Goal: Task Accomplishment & Management: Use online tool/utility

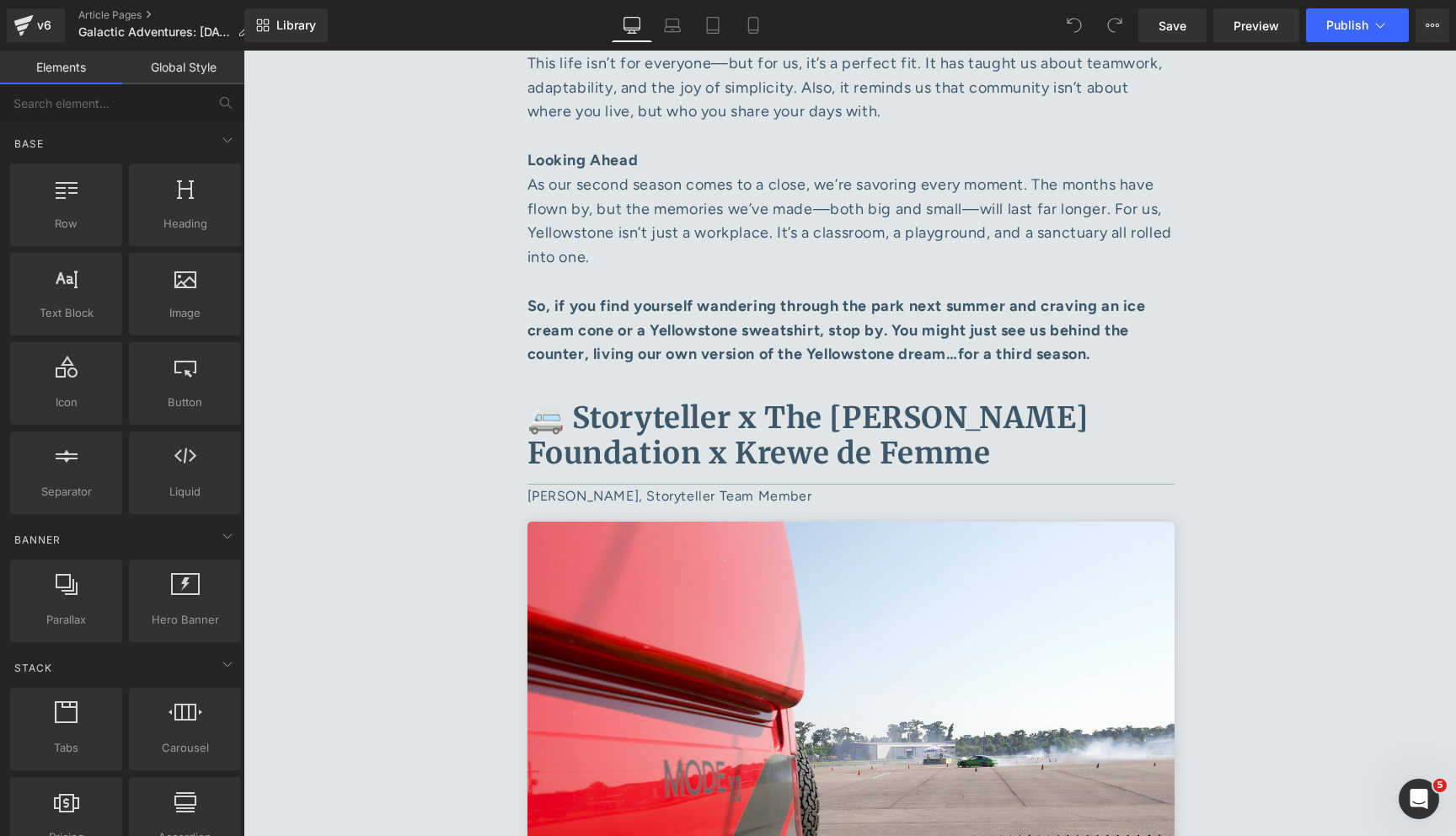
scroll to position [4754, 0]
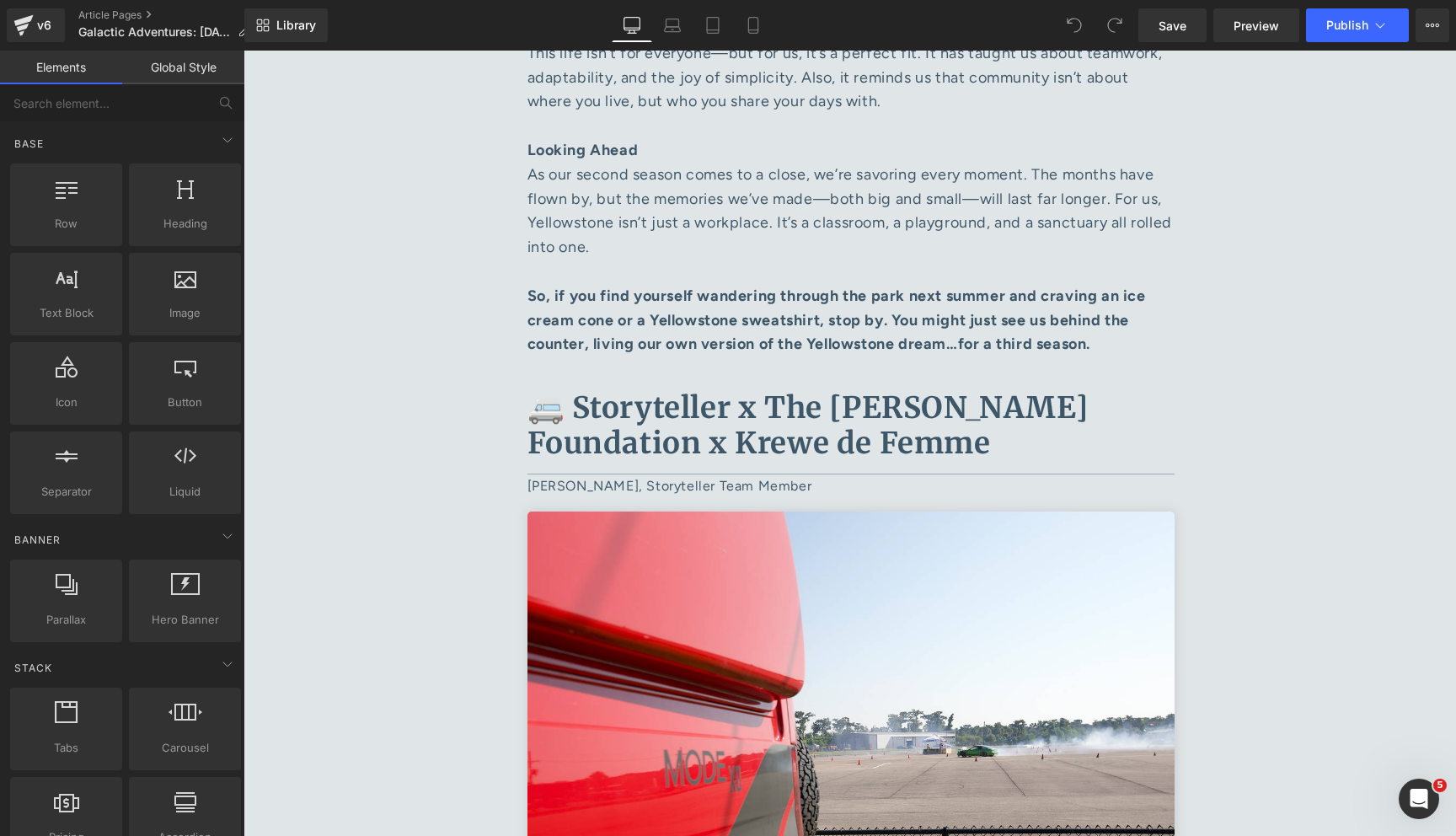
click at [786, 390] on b "🚐 Storyteller x The [PERSON_NAME] Foundation x Krewe de Femme" at bounding box center [808, 426] width 561 height 72
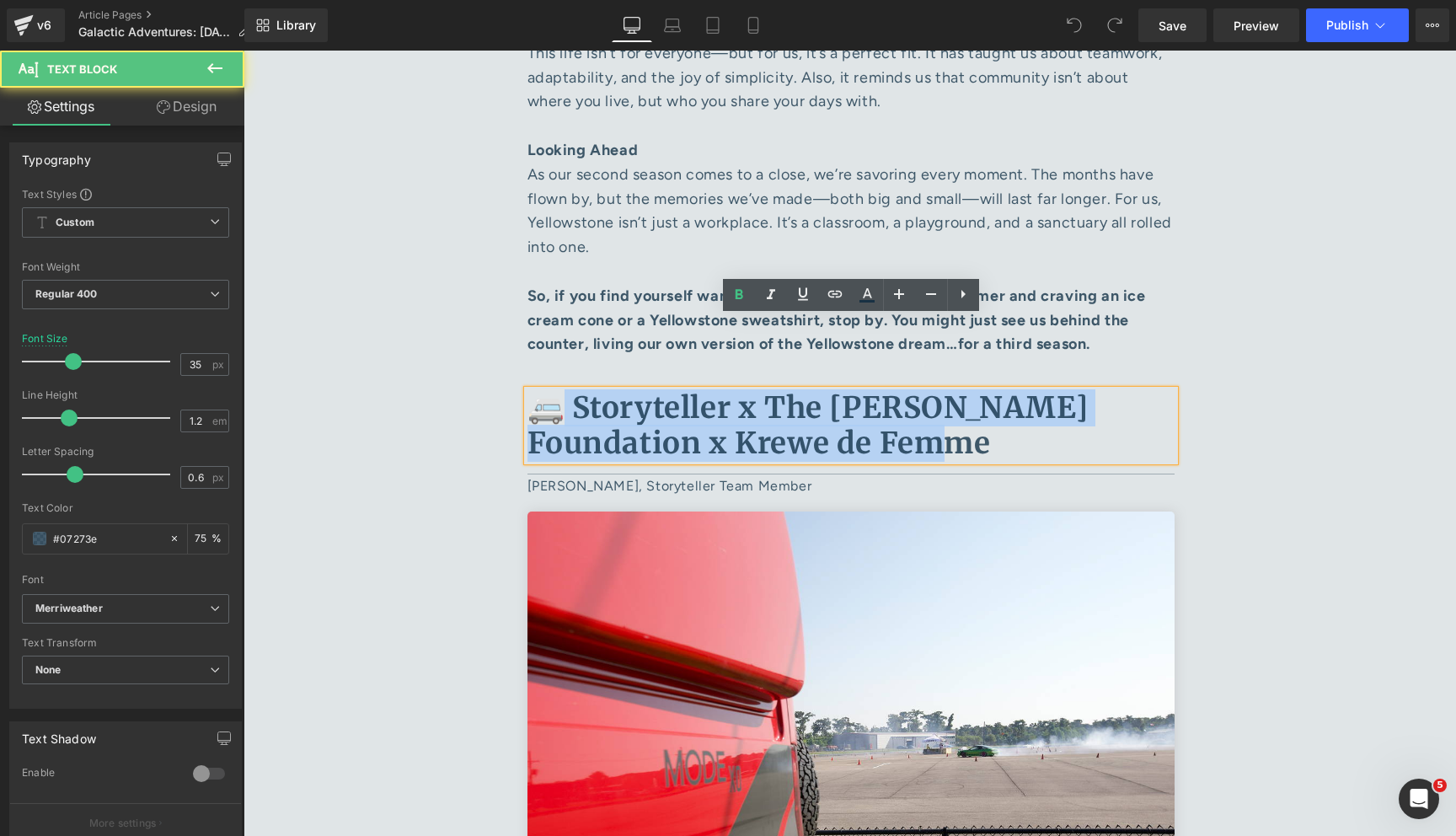
drag, startPoint x: 1018, startPoint y: 373, endPoint x: 558, endPoint y: 317, distance: 463.4
click at [558, 390] on p "🚐 Storyteller x The [PERSON_NAME] Foundation x Krewe de Femme" at bounding box center [852, 426] width 648 height 70
copy b "Storyteller x The [PERSON_NAME] Foundation x Krewe de Femme"
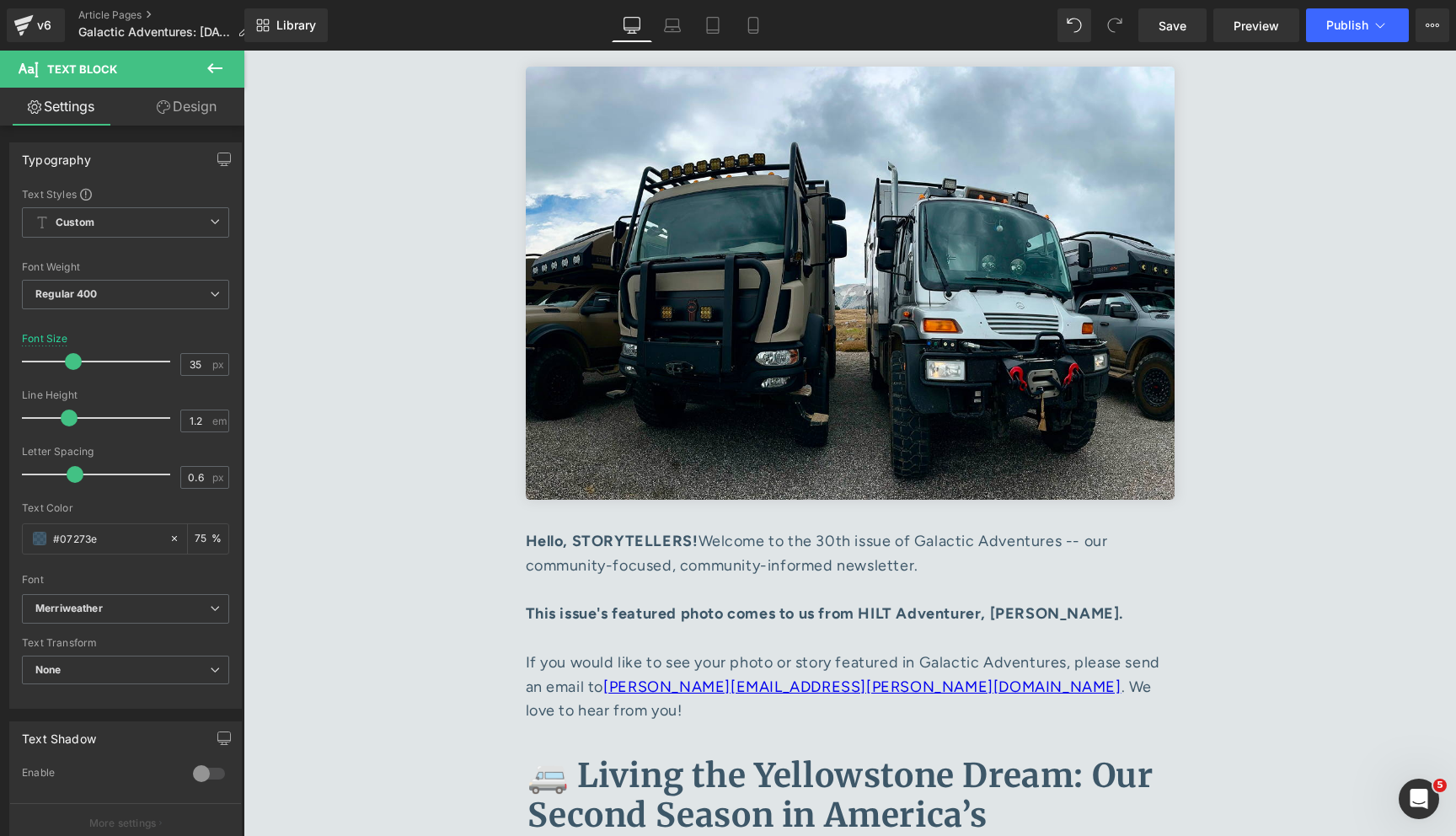
scroll to position [0, 0]
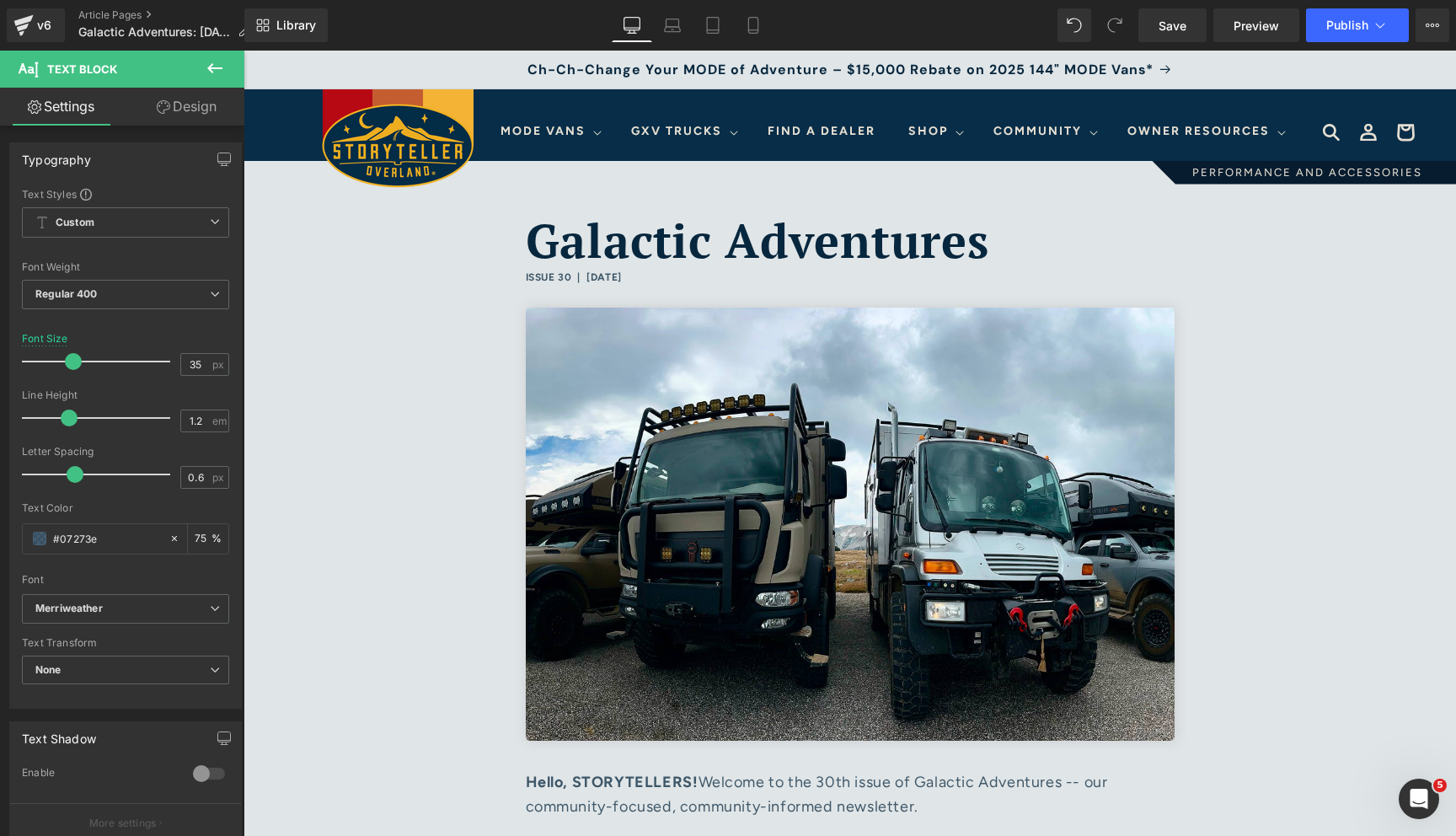
click at [1427, 42] on div "Library Desktop Desktop Laptop Tablet Mobile Save Preview Publish Scheduled Vie…" at bounding box center [850, 25] width 1212 height 51
click at [1427, 26] on icon at bounding box center [1428, 25] width 5 height 4
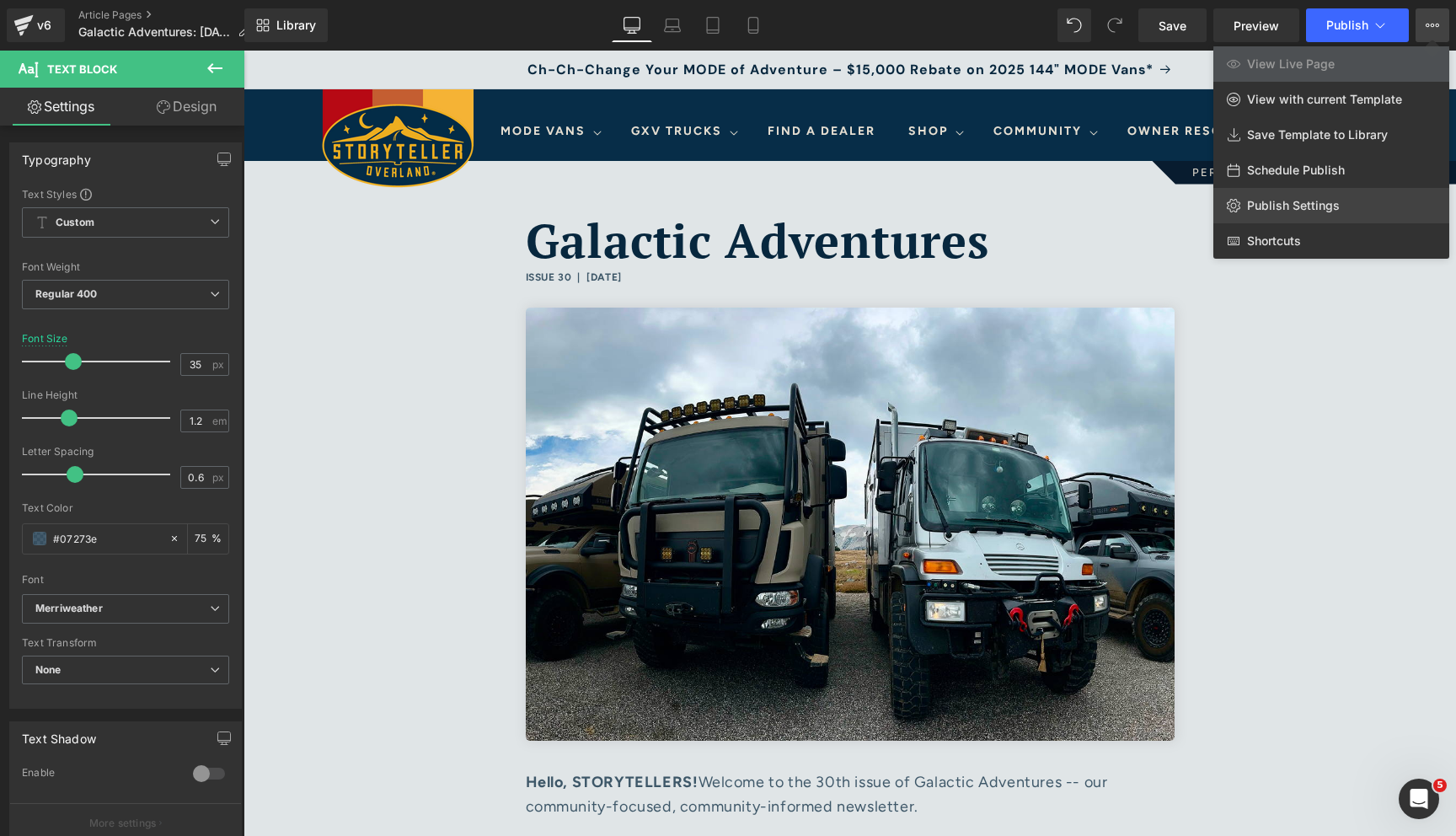
click at [1303, 203] on span "Publish Settings" at bounding box center [1294, 206] width 93 height 15
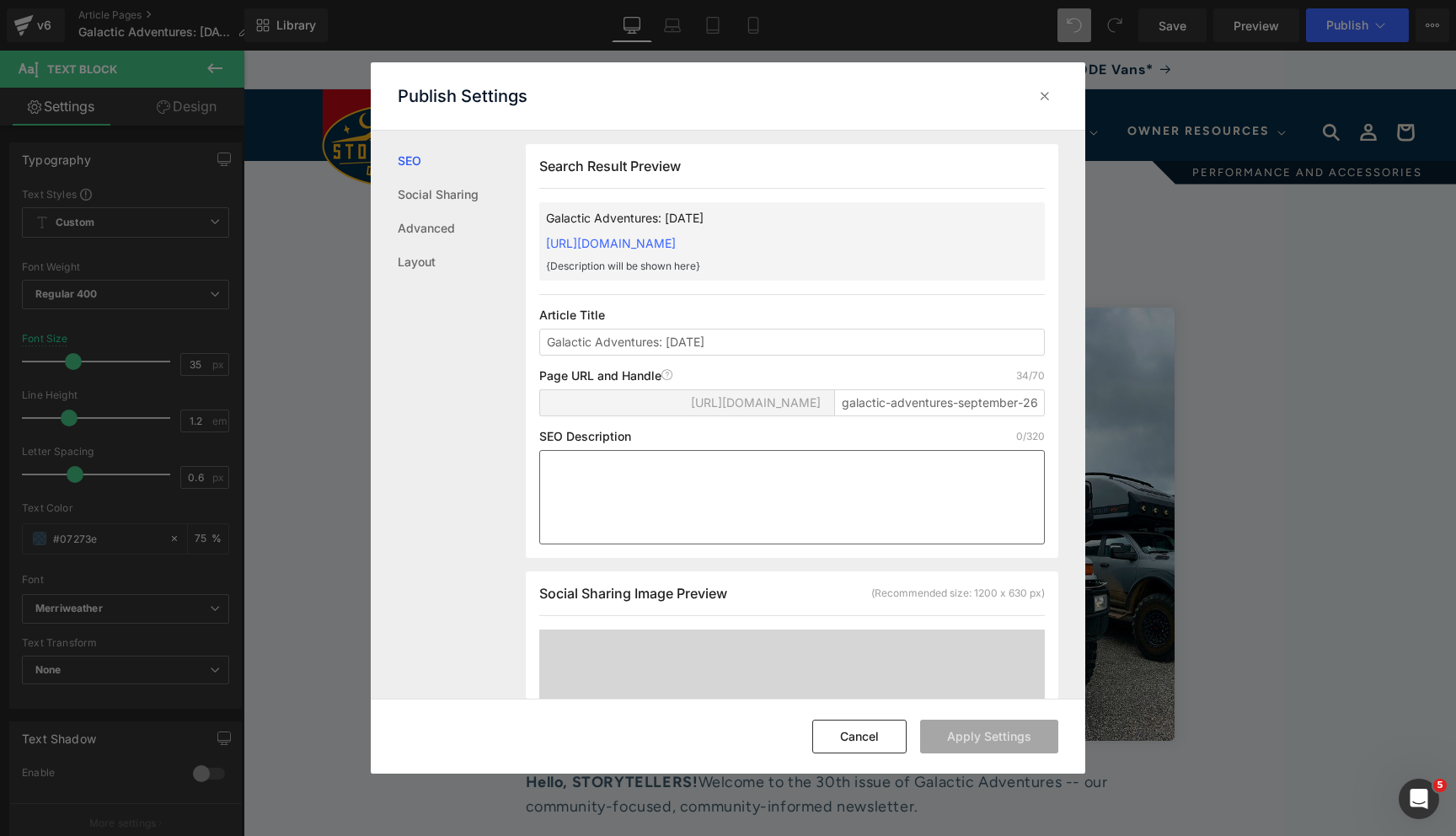
scroll to position [1, 0]
click at [1040, 96] on icon at bounding box center [1045, 96] width 17 height 17
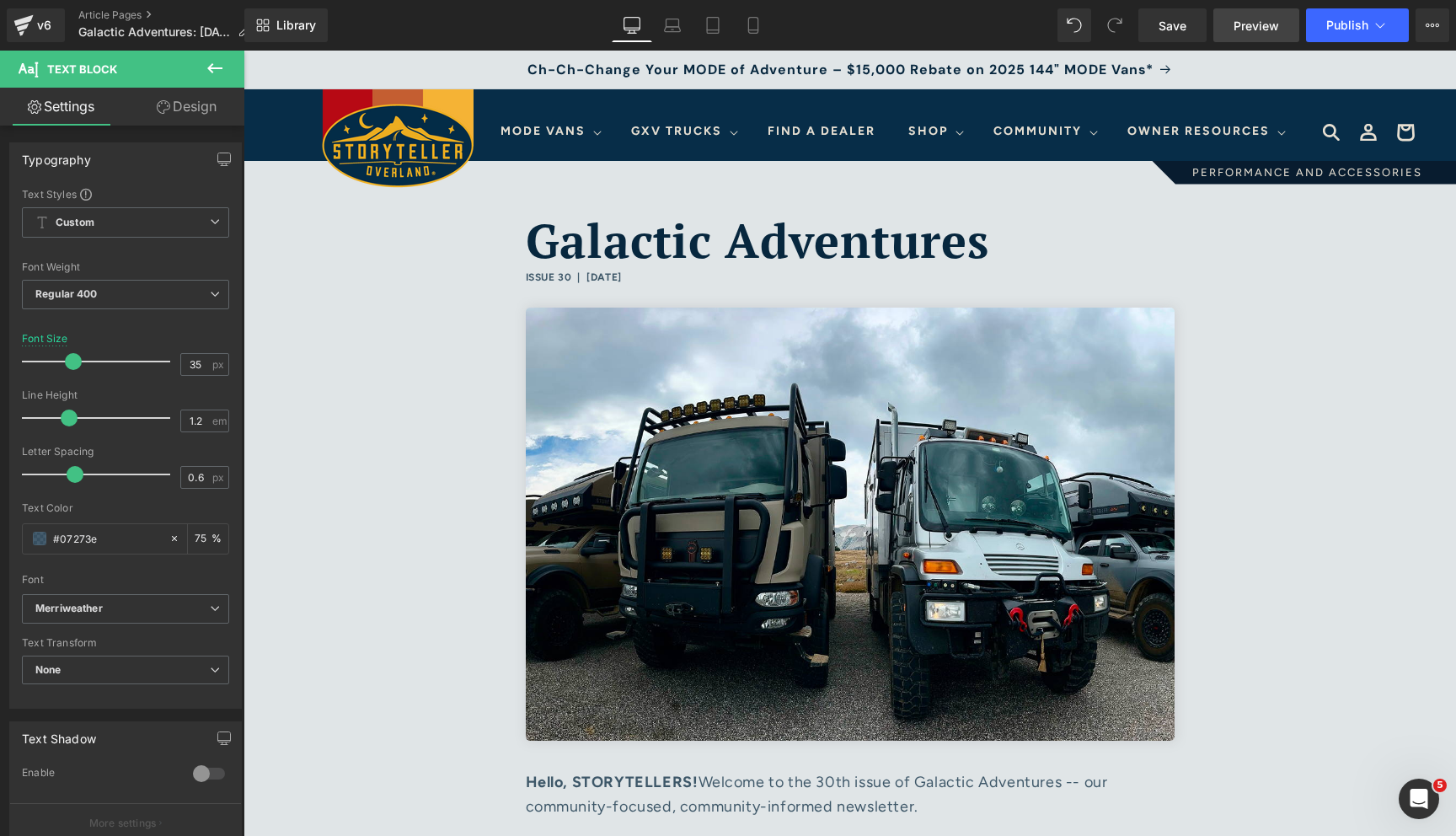
click at [1243, 22] on span "Preview" at bounding box center [1257, 26] width 45 height 18
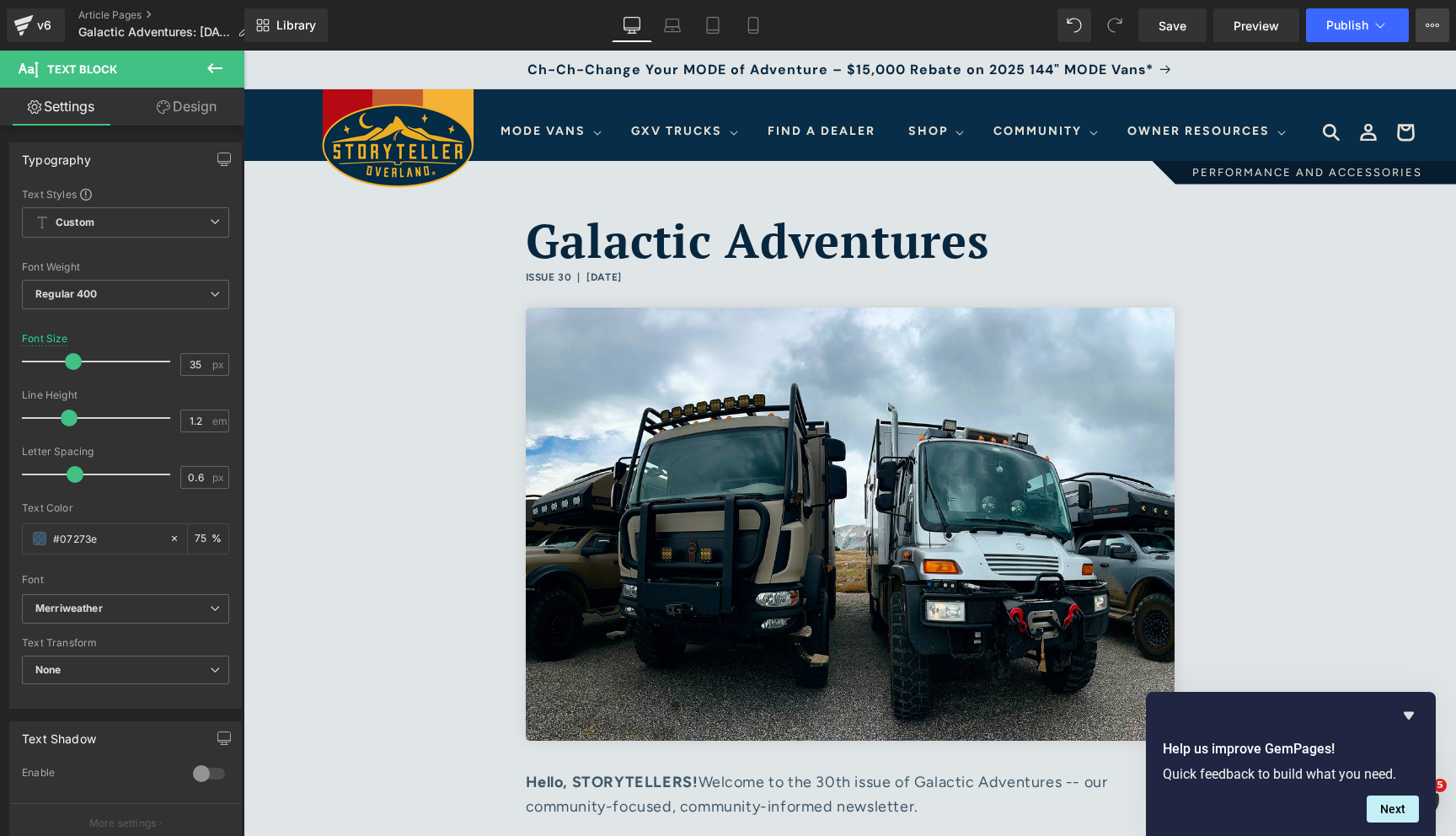
click at [1436, 32] on button "View Live Page View with current Template Save Template to Library Schedule Pub…" at bounding box center [1433, 24] width 33 height 33
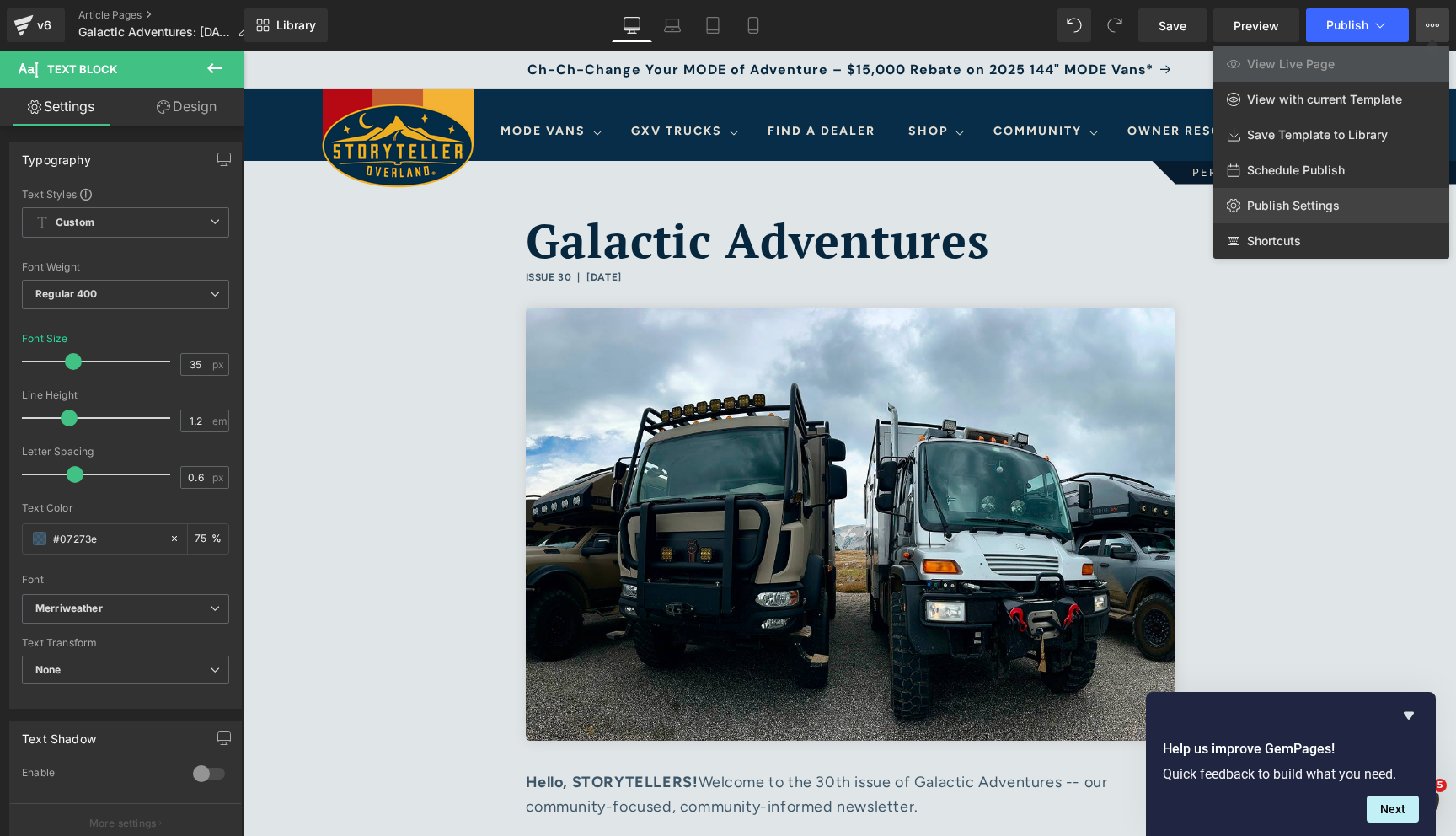
click at [1295, 209] on span "Publish Settings" at bounding box center [1294, 206] width 93 height 15
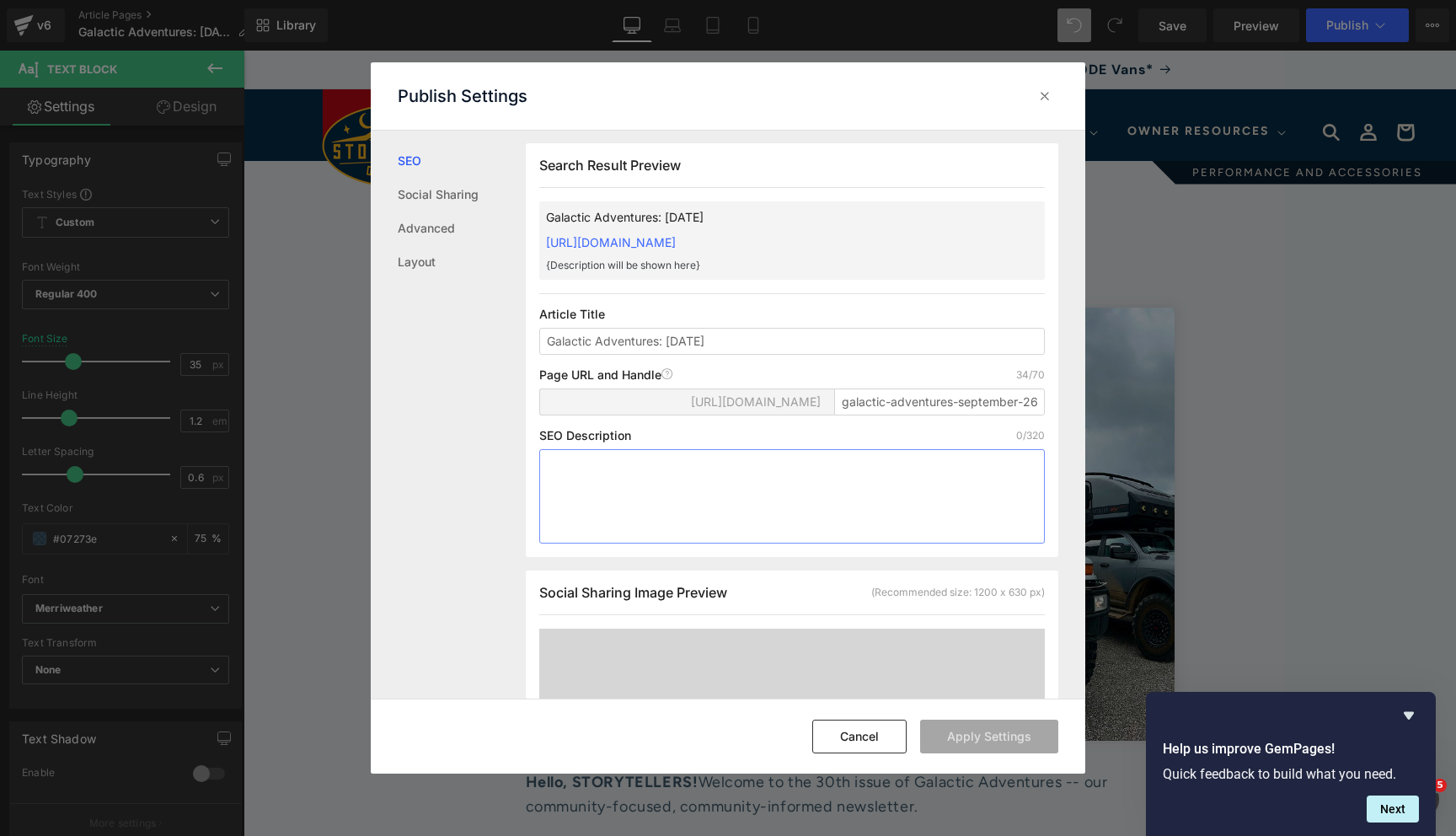
click at [668, 498] on textarea at bounding box center [792, 496] width 506 height 95
paste textarea "Issue 28: Beyond the Van, Into the Alps. Wildfire in [GEOGRAPHIC_DATA]. Holiday…"
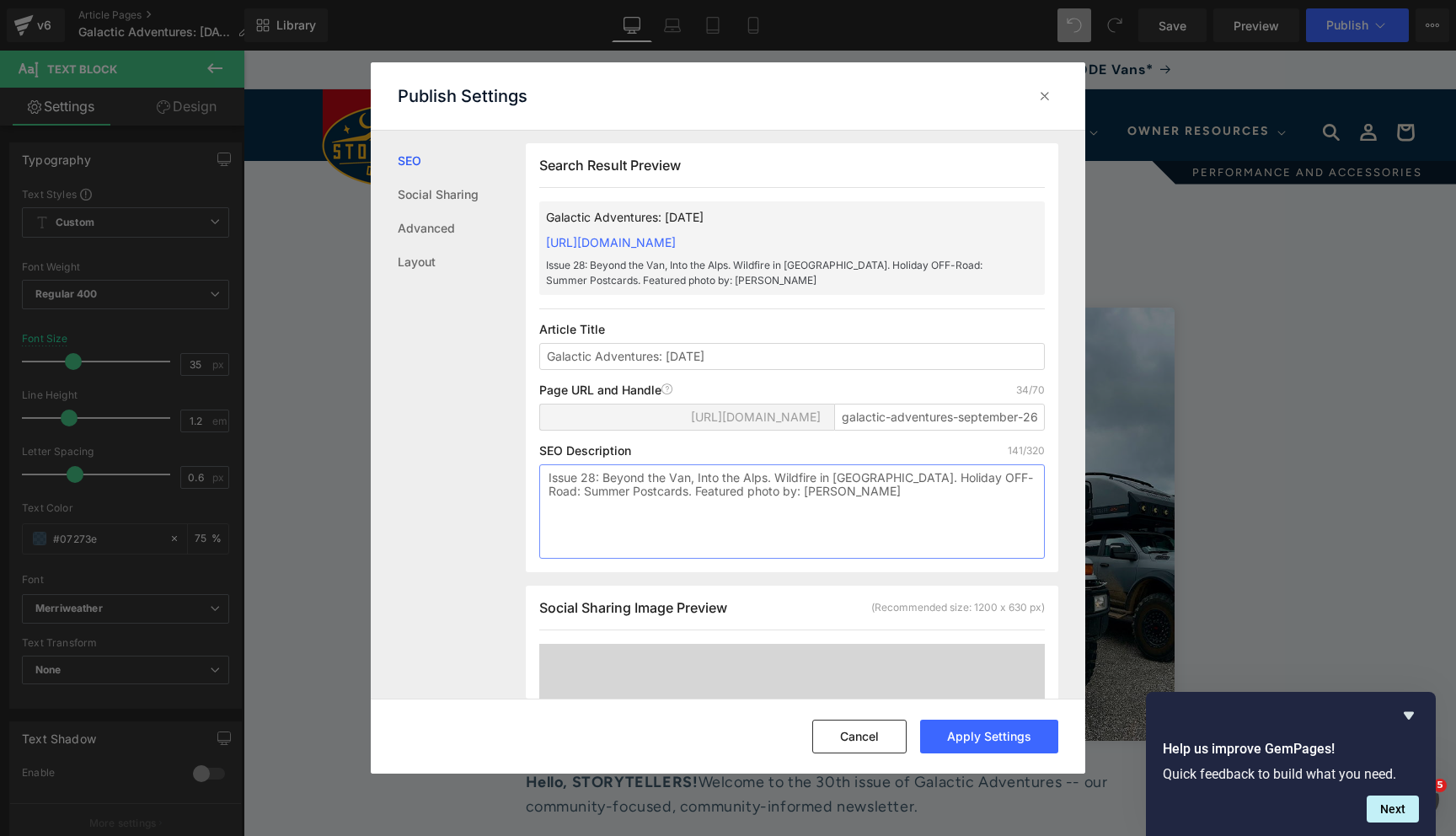
click at [595, 493] on textarea "Issue 28: Beyond the Van, Into the Alps. Wildfire in [GEOGRAPHIC_DATA]. Holiday…" at bounding box center [792, 511] width 506 height 95
drag, startPoint x: 604, startPoint y: 494, endPoint x: 721, endPoint y: 509, distance: 118.0
click at [721, 509] on textarea "Issue 30: Beyond the Van, Into the Alps. Wildfire in [GEOGRAPHIC_DATA]. Holiday…" at bounding box center [792, 511] width 506 height 95
paste textarea "Living the Yellowstone Dream: Our Second Season in America’s [GEOGRAPHIC_DATA]"
paste textarea "Storyteller x The [PERSON_NAME] Foundation x Krewe de Femme"
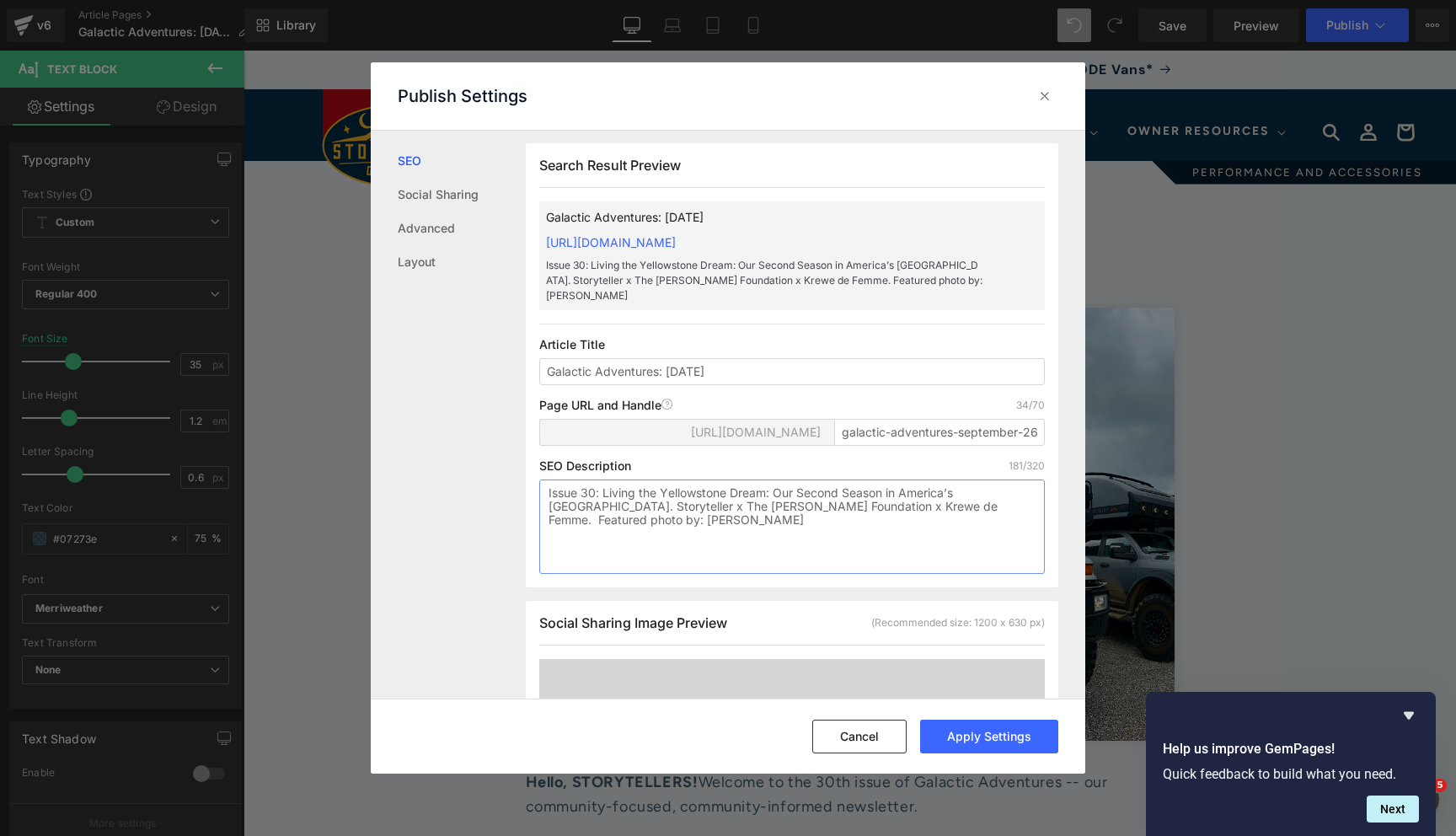
click at [766, 540] on textarea "Issue 30: Living the Yellowstone Dream: Our Second Season in America’s [GEOGRAP…" at bounding box center [792, 527] width 506 height 95
click at [983, 523] on textarea "Issue 30: Living the Yellowstone Dream: Our Second Season in America’s [GEOGRAP…" at bounding box center [792, 527] width 506 height 95
paste textarea "[PERSON_NAME]"
drag, startPoint x: 953, startPoint y: 542, endPoint x: 893, endPoint y: 542, distance: 60.0
click at [893, 542] on textarea "Issue 30: Living the Yellowstone Dream: Our Second Season in America’s [GEOGRAP…" at bounding box center [792, 527] width 506 height 95
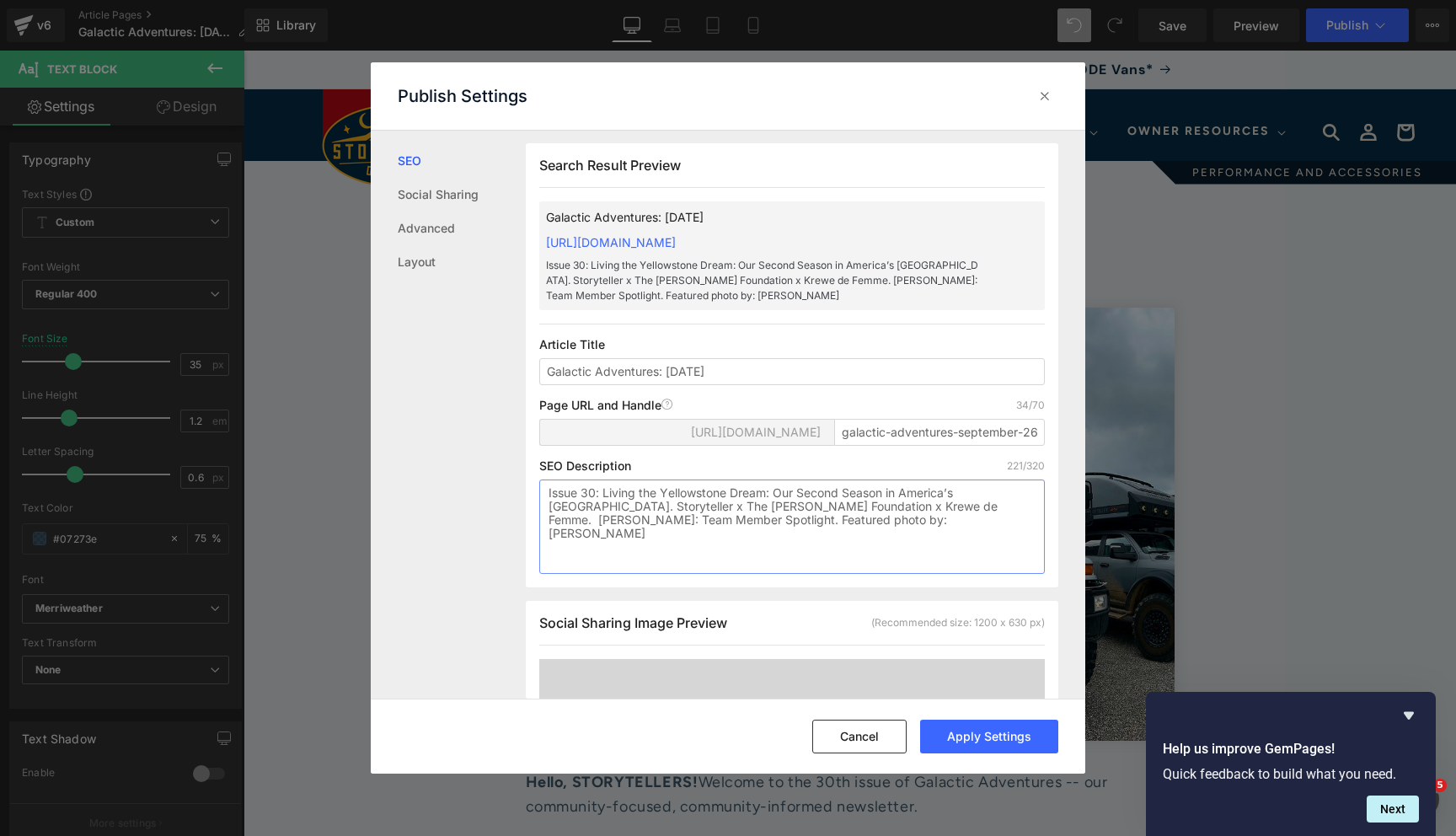
paste textarea "[PERSON_NAME]"
click at [787, 537] on textarea "Issue 30: Living the Yellowstone Dream: Our Second Season in America’s [GEOGRAP…" at bounding box center [792, 527] width 506 height 95
drag, startPoint x: 780, startPoint y: 567, endPoint x: 497, endPoint y: 452, distance: 305.5
click at [497, 452] on div "SEO Social Sharing Advanced Layout Search Result Preview Galactic Adventures: […" at bounding box center [728, 415] width 714 height 568
type textarea "Issue 30: Living the Yellowstone Dream: Our Second Season in America’s [GEOGRAP…"
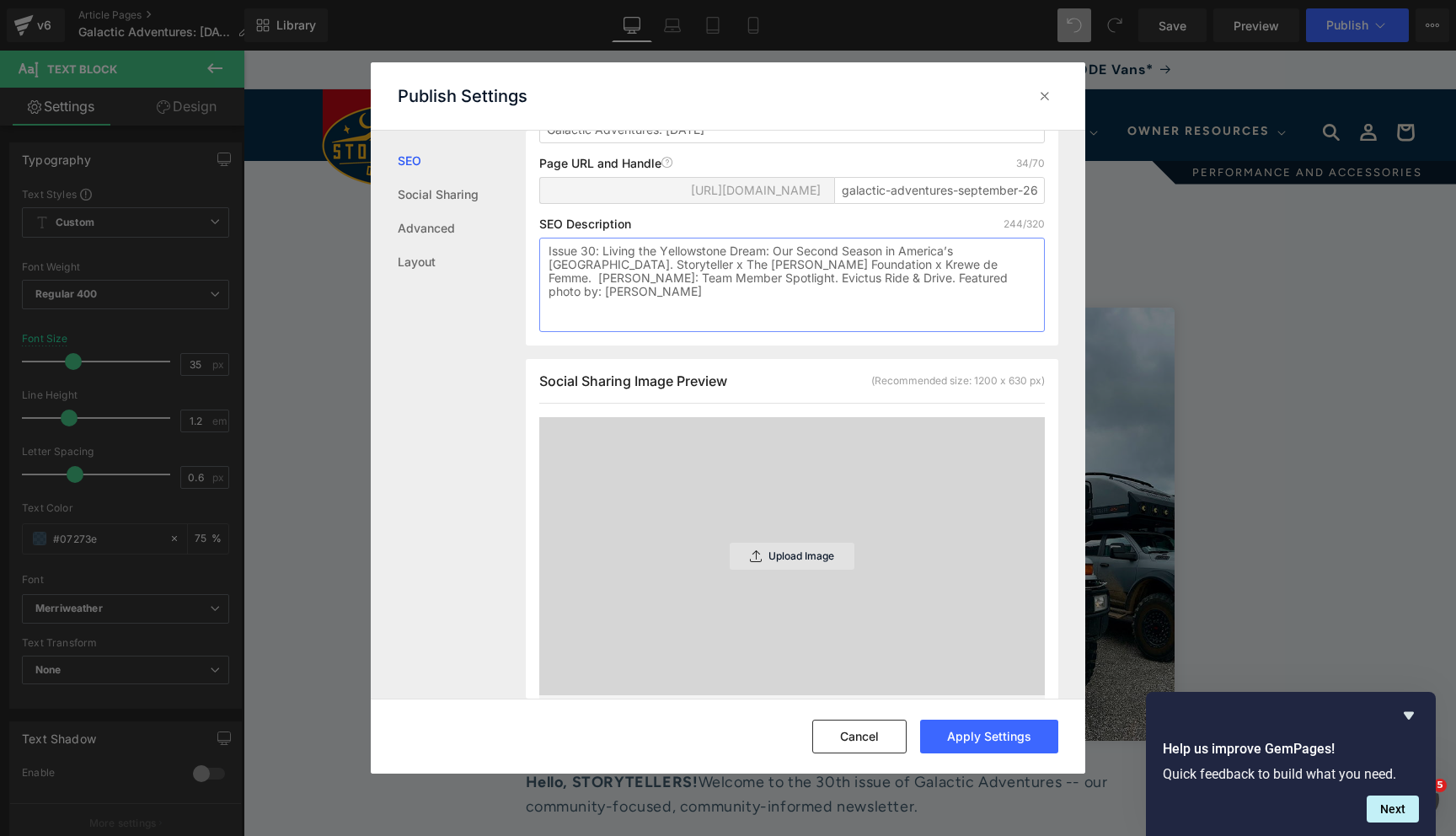
scroll to position [251, 0]
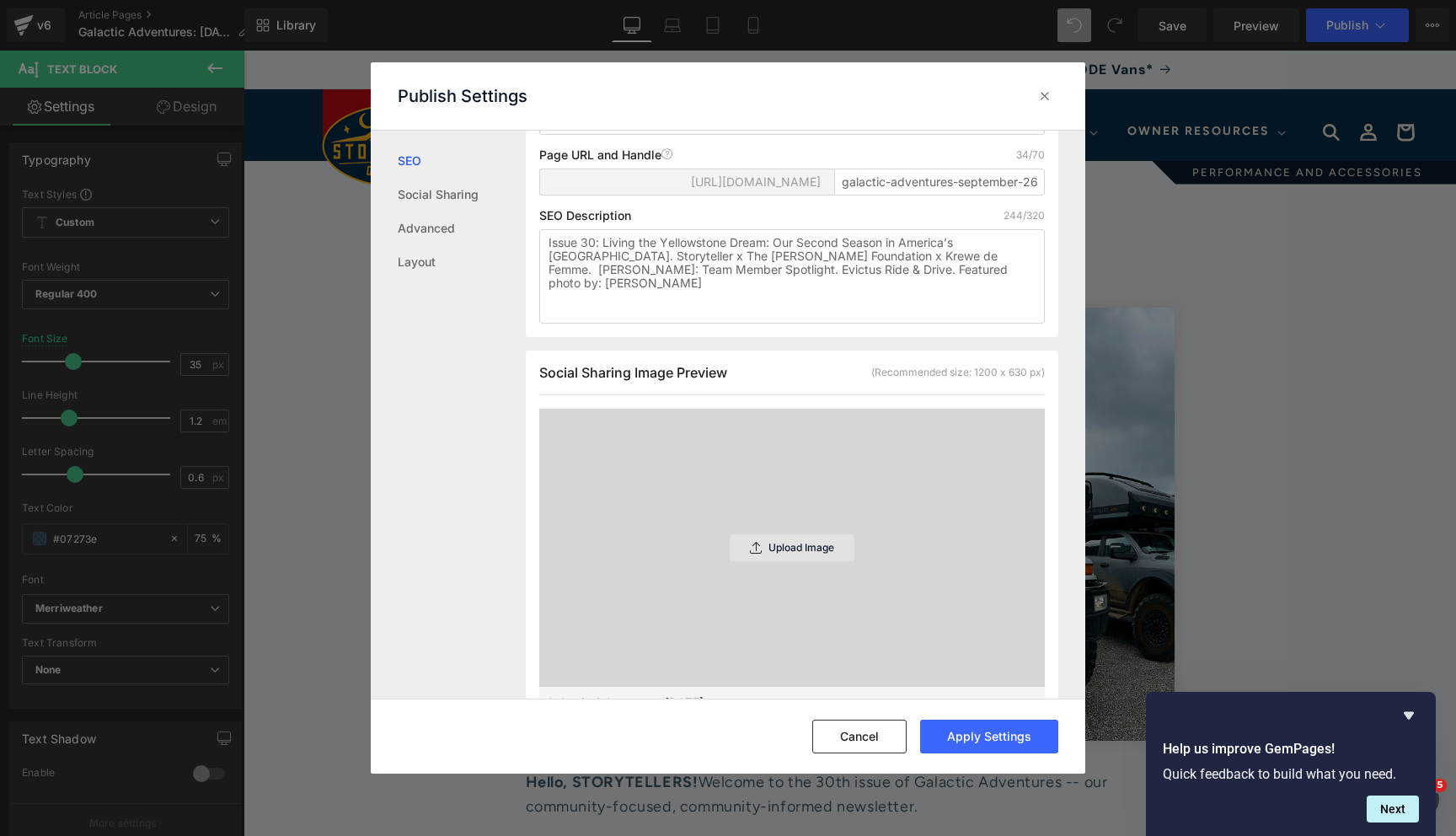
click at [797, 552] on div "Upload Image" at bounding box center [792, 547] width 124 height 27
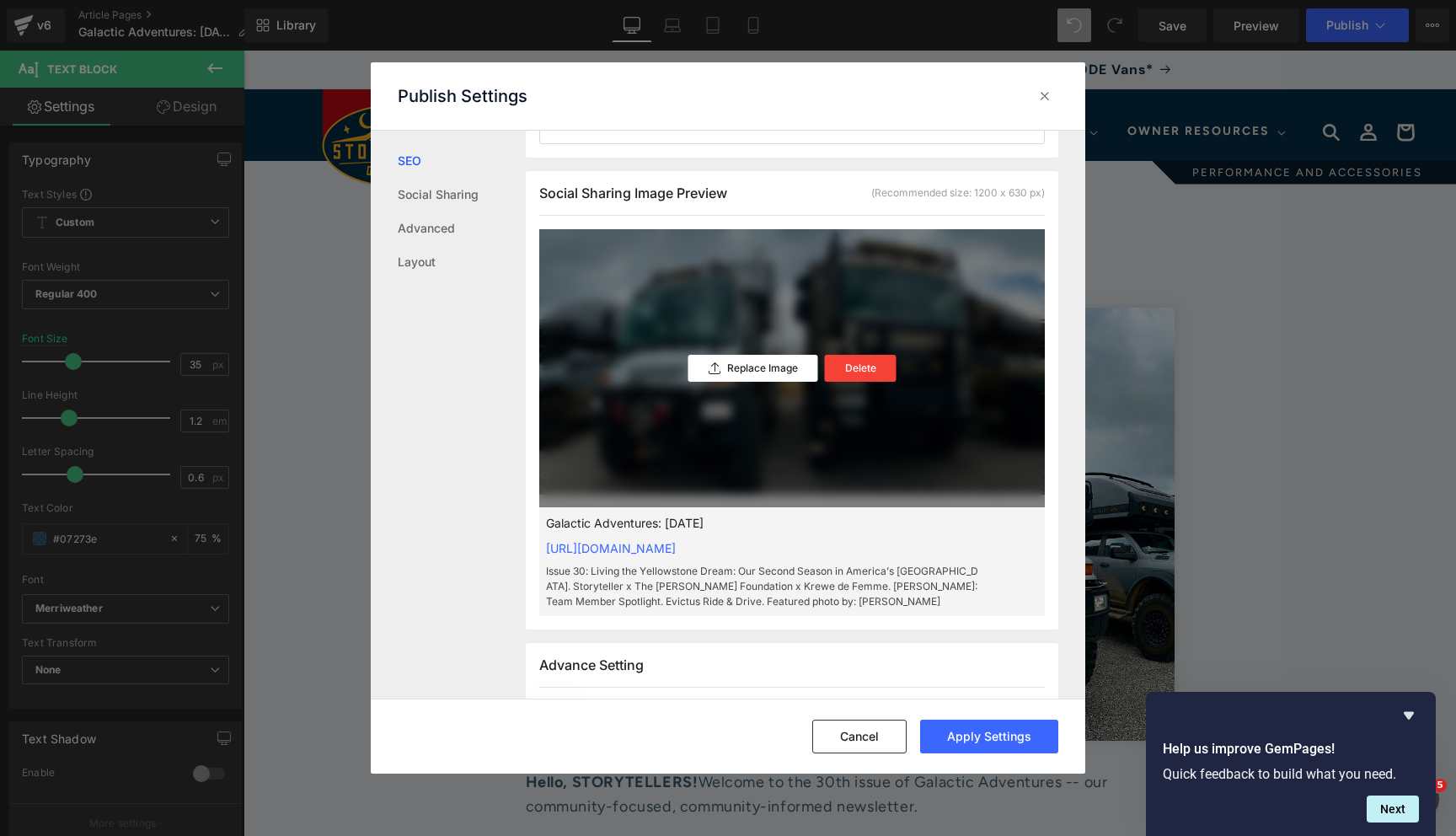
scroll to position [439, 0]
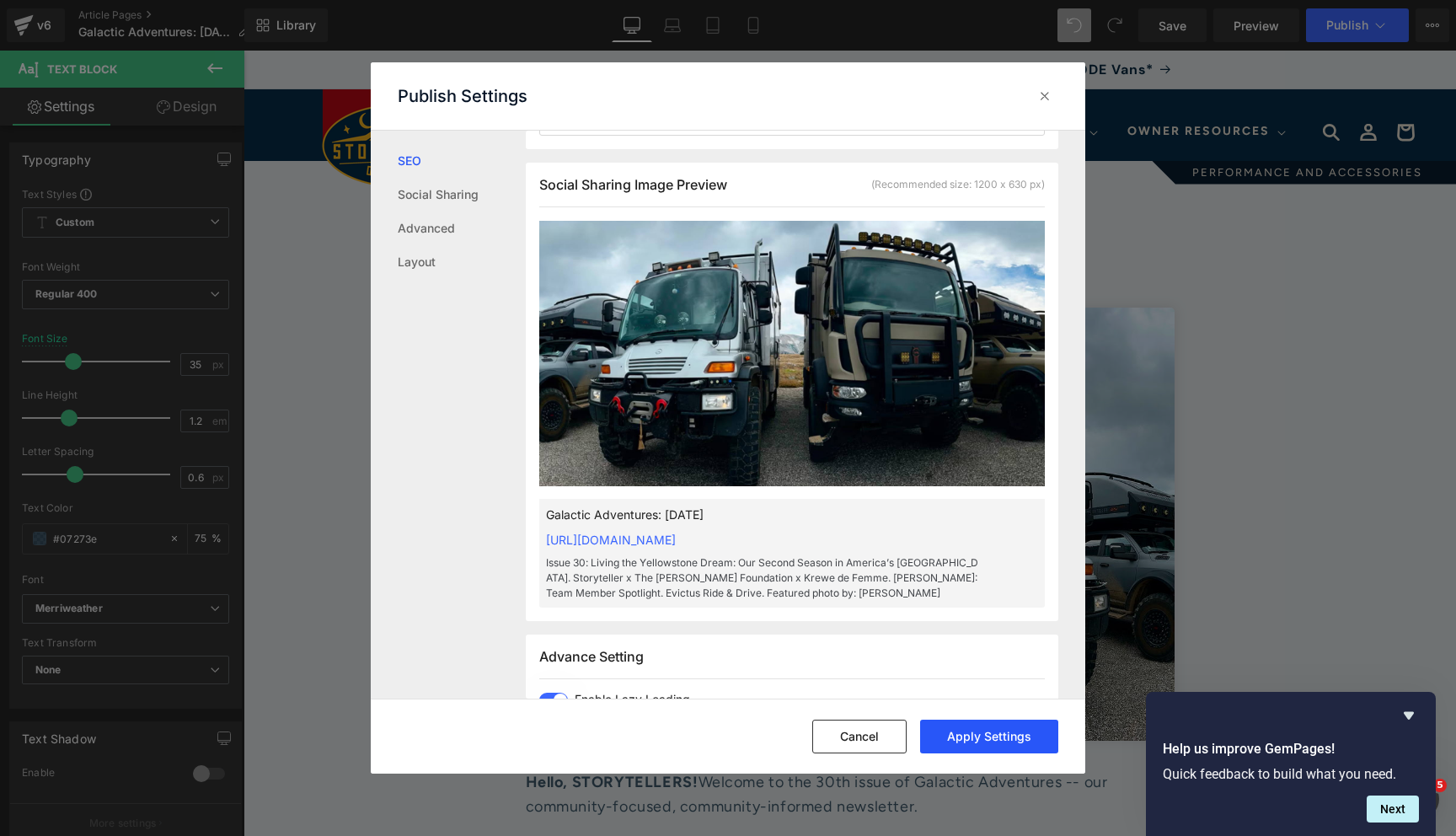
click at [972, 728] on button "Apply Settings" at bounding box center [989, 736] width 138 height 33
click at [1042, 95] on icon at bounding box center [1045, 96] width 17 height 17
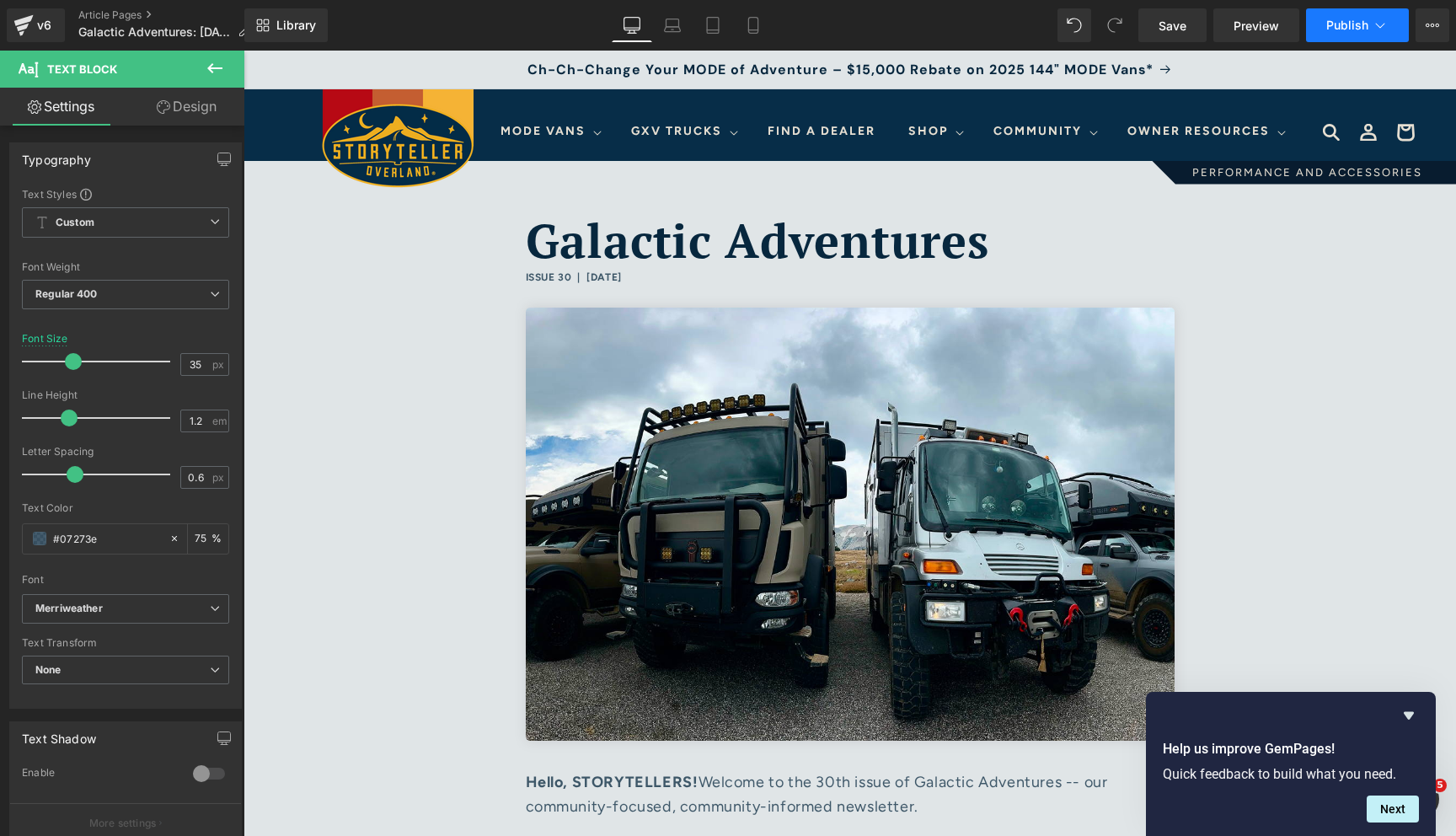
click at [1341, 22] on span "Publish" at bounding box center [1348, 25] width 42 height 14
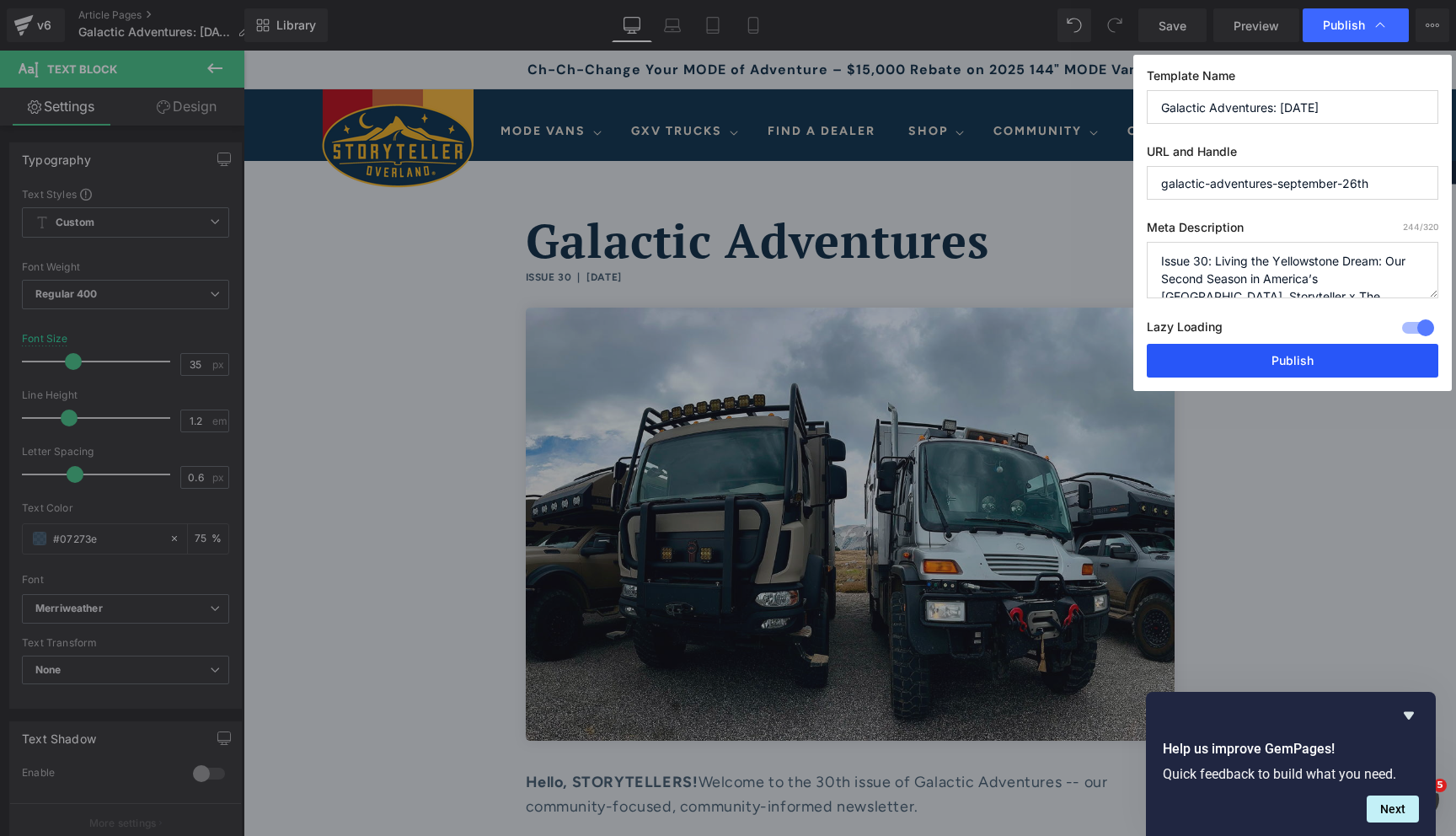
drag, startPoint x: 1262, startPoint y: 363, endPoint x: 786, endPoint y: 322, distance: 477.8
click at [1262, 363] on button "Publish" at bounding box center [1293, 360] width 291 height 33
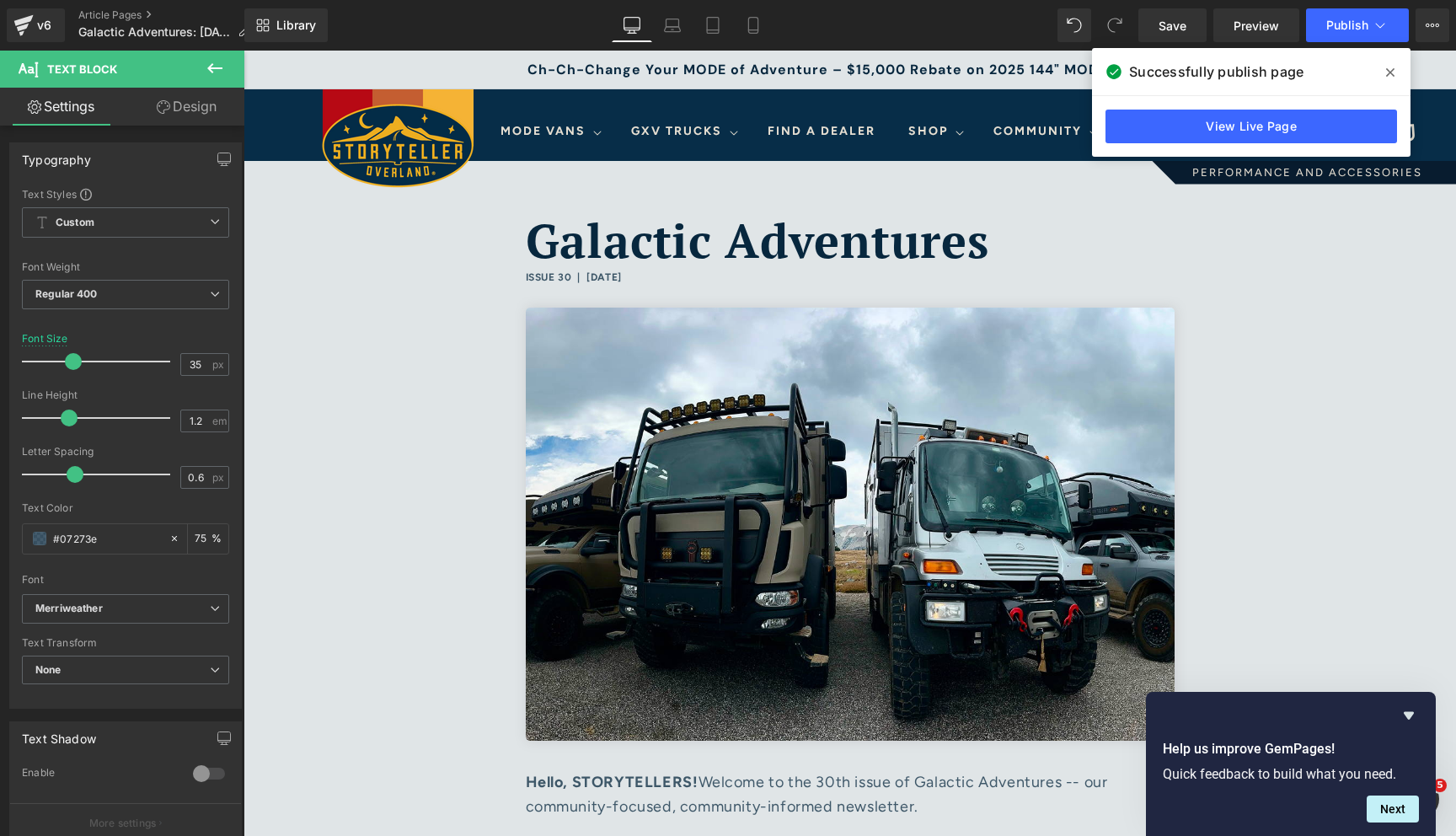
click at [1398, 71] on span at bounding box center [1391, 72] width 27 height 27
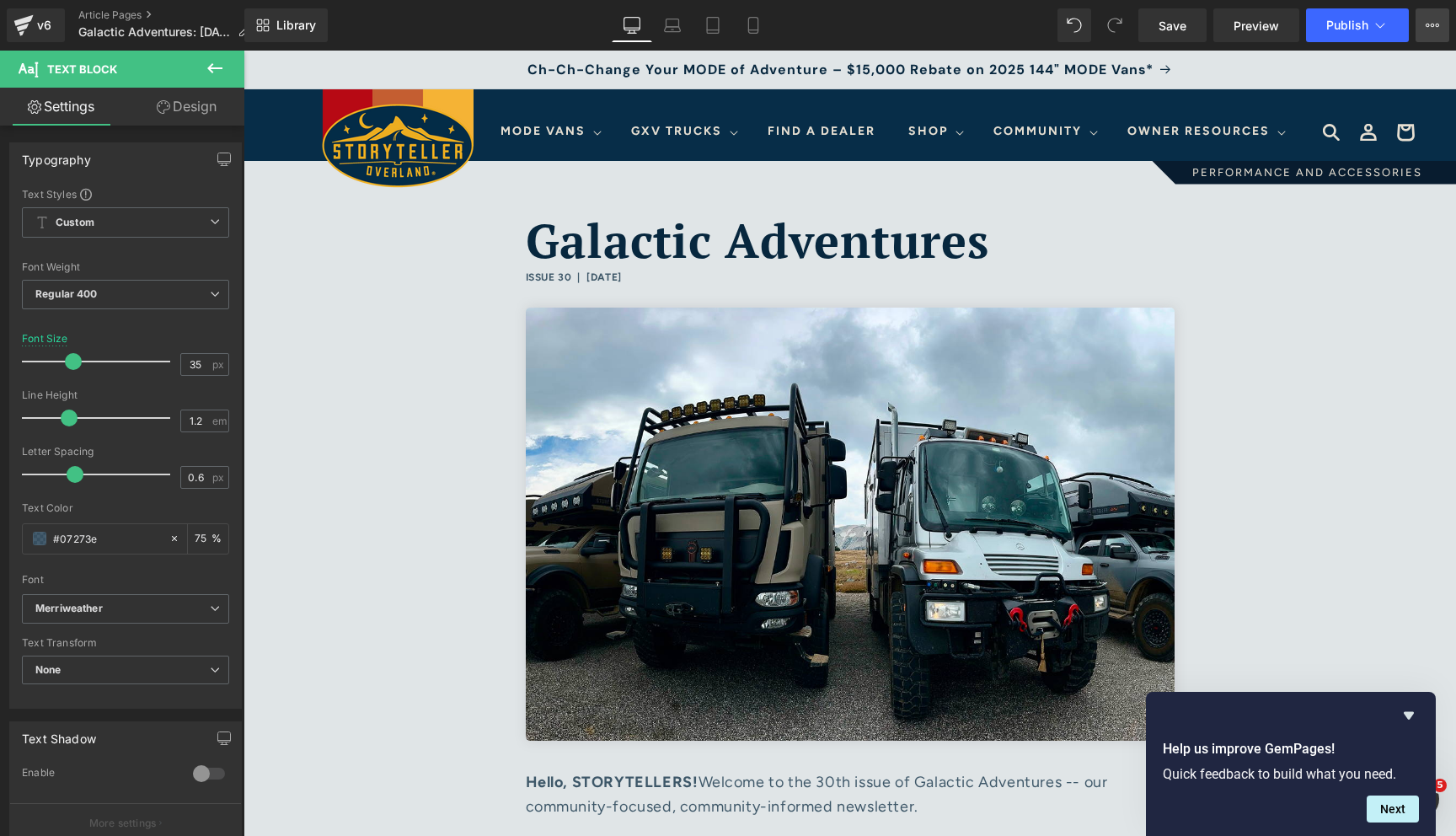
click at [1436, 41] on button "View Live Page View with current Template Save Template to Library Schedule Pub…" at bounding box center [1433, 24] width 33 height 33
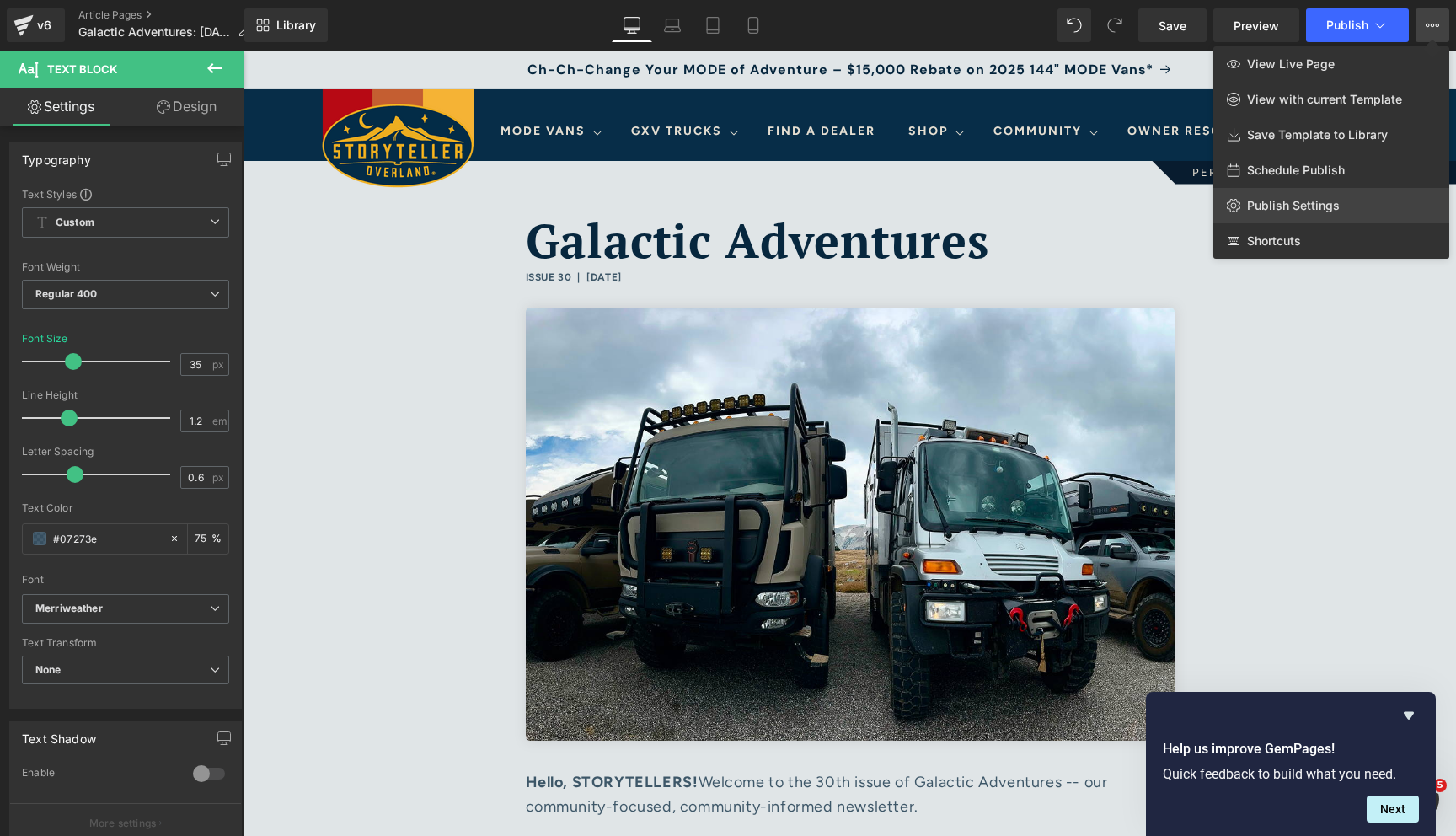
click at [1316, 205] on span "Publish Settings" at bounding box center [1294, 206] width 93 height 15
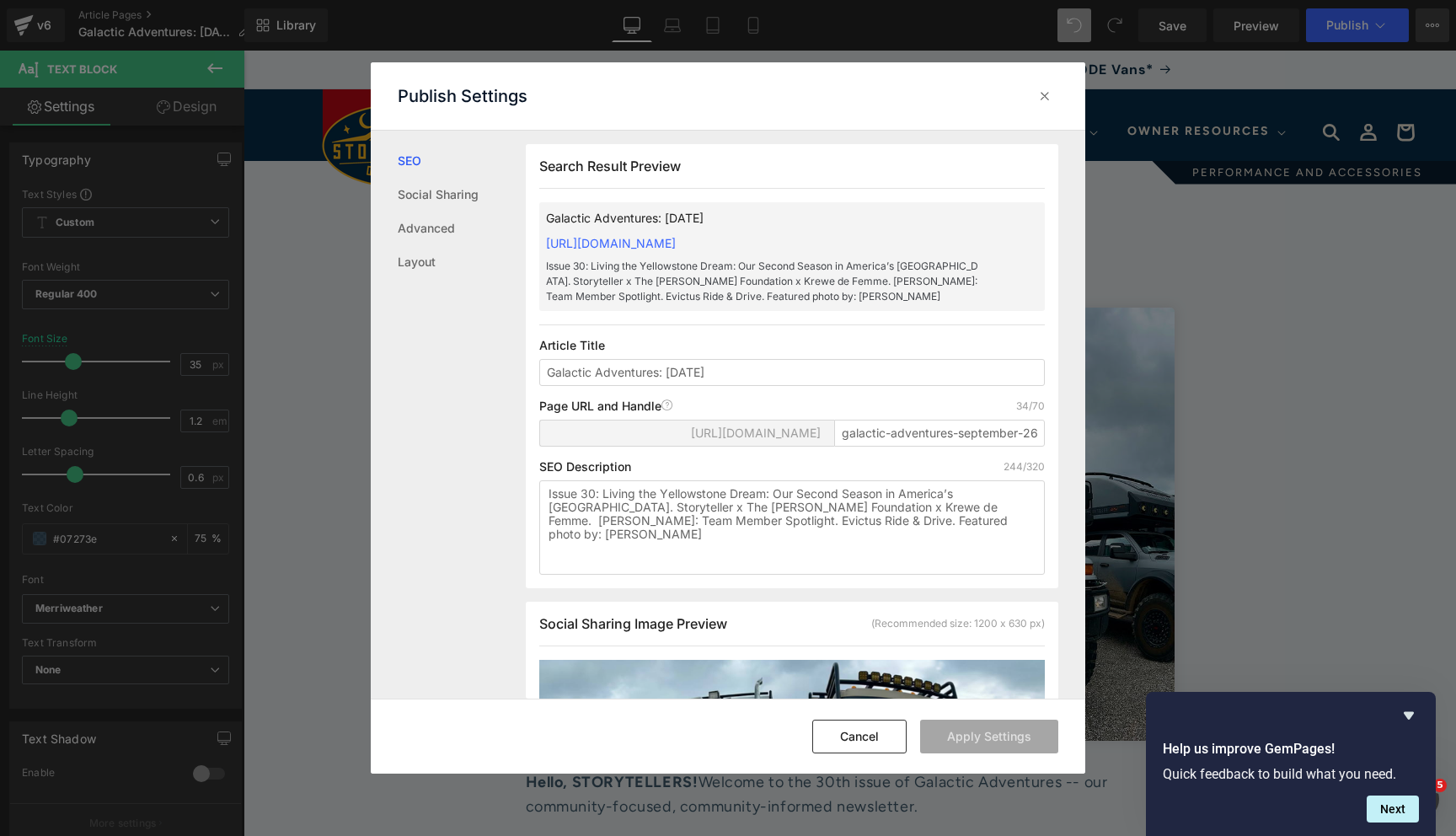
scroll to position [1, 0]
drag, startPoint x: 774, startPoint y: 572, endPoint x: 497, endPoint y: 424, distance: 314.1
click at [497, 424] on div "SEO Social Sharing Advanced Layout Search Result Preview Galactic Adventures: […" at bounding box center [728, 415] width 714 height 568
click at [1044, 103] on icon at bounding box center [1045, 96] width 17 height 17
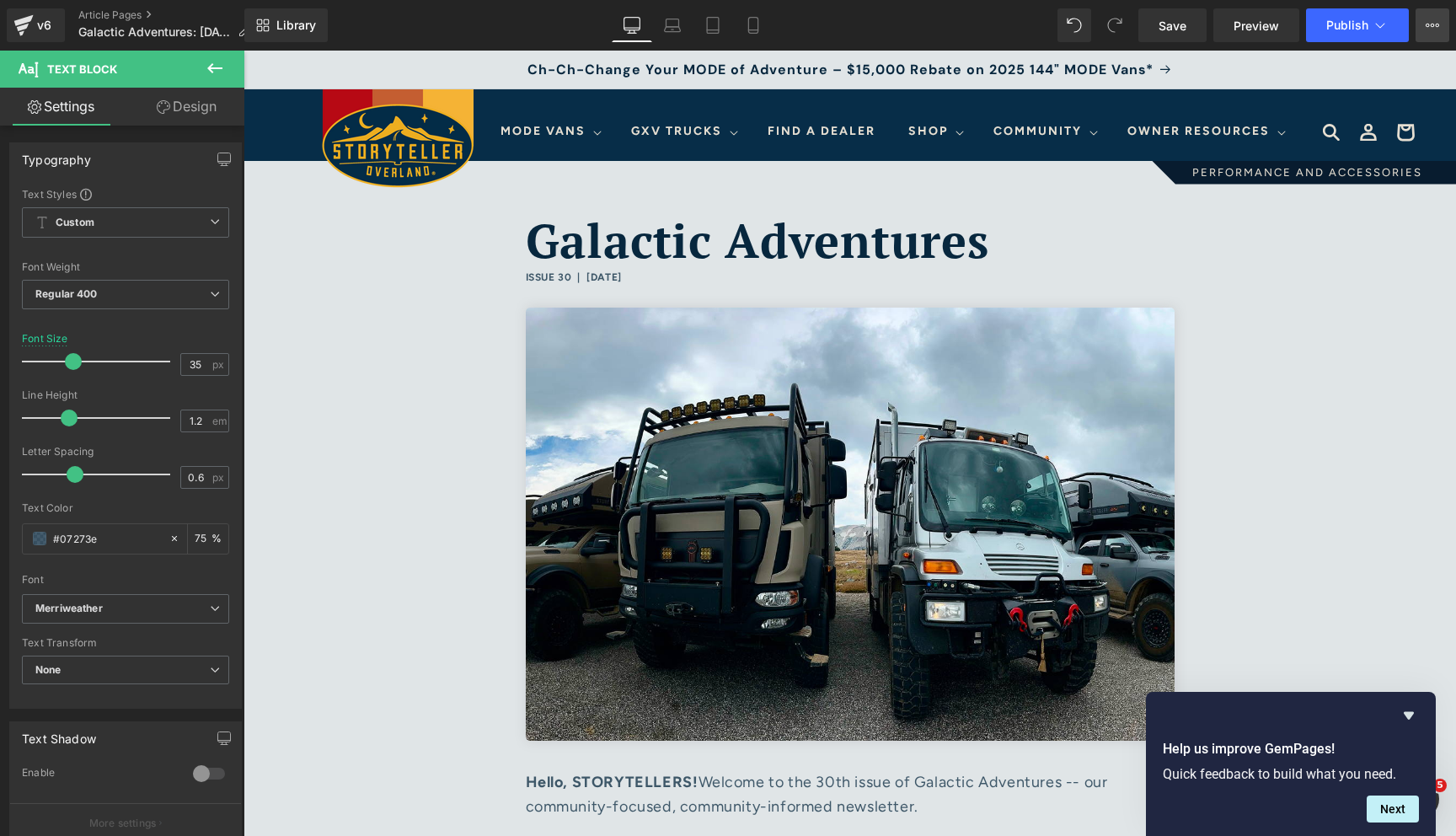
click at [1431, 20] on icon at bounding box center [1433, 25] width 14 height 14
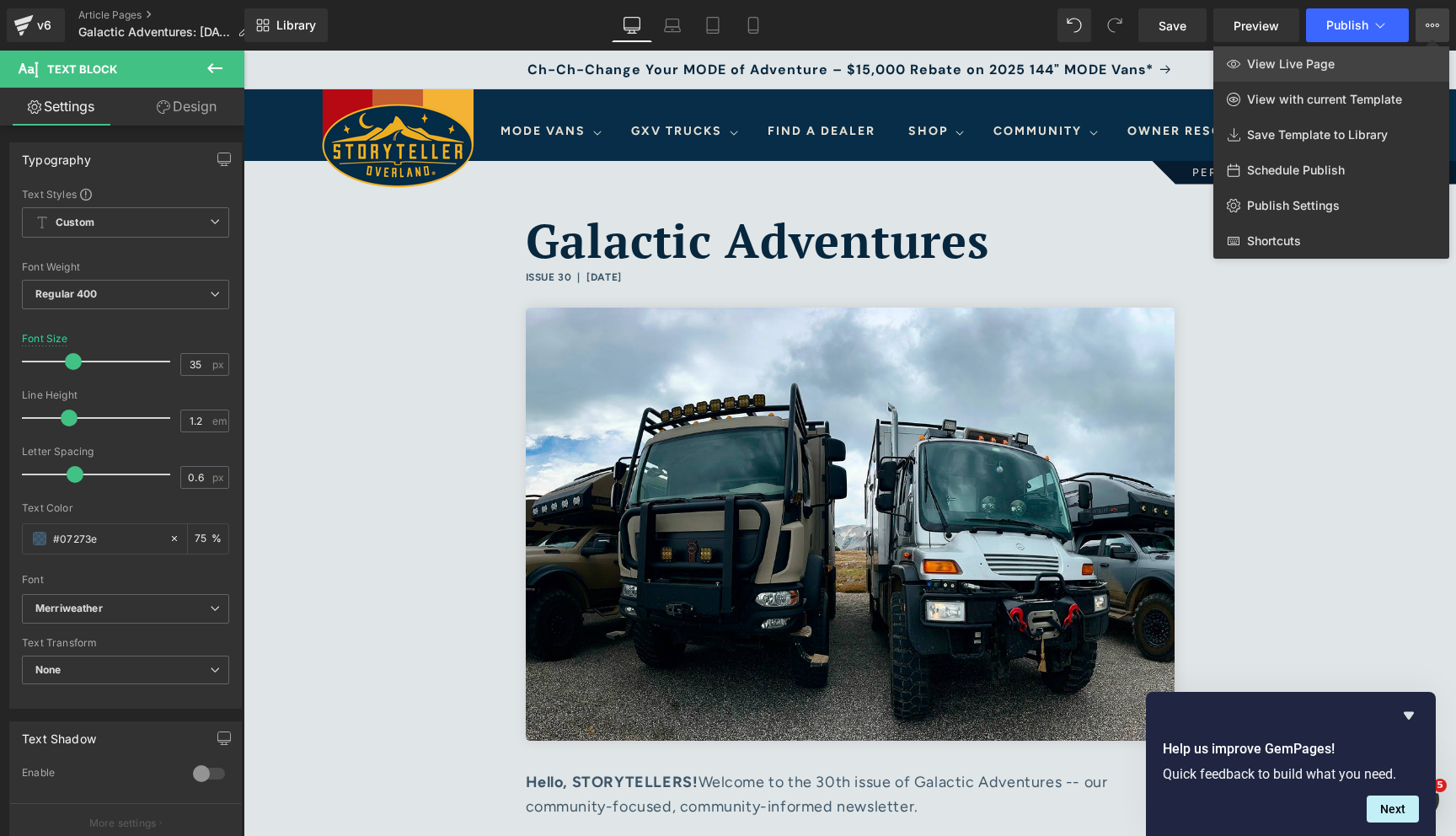
click at [1312, 60] on span "View Live Page" at bounding box center [1291, 64] width 88 height 15
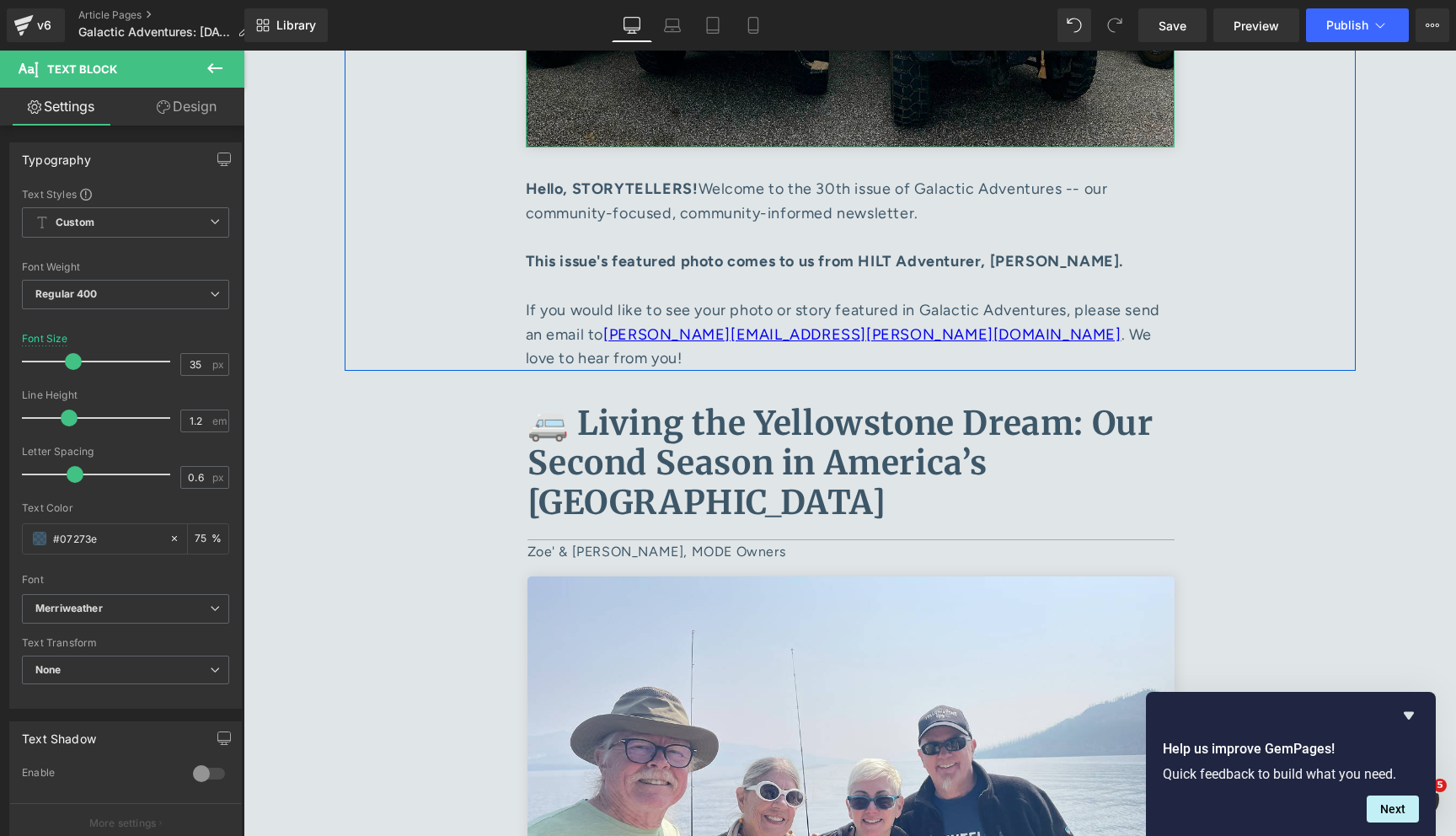
scroll to position [633, 0]
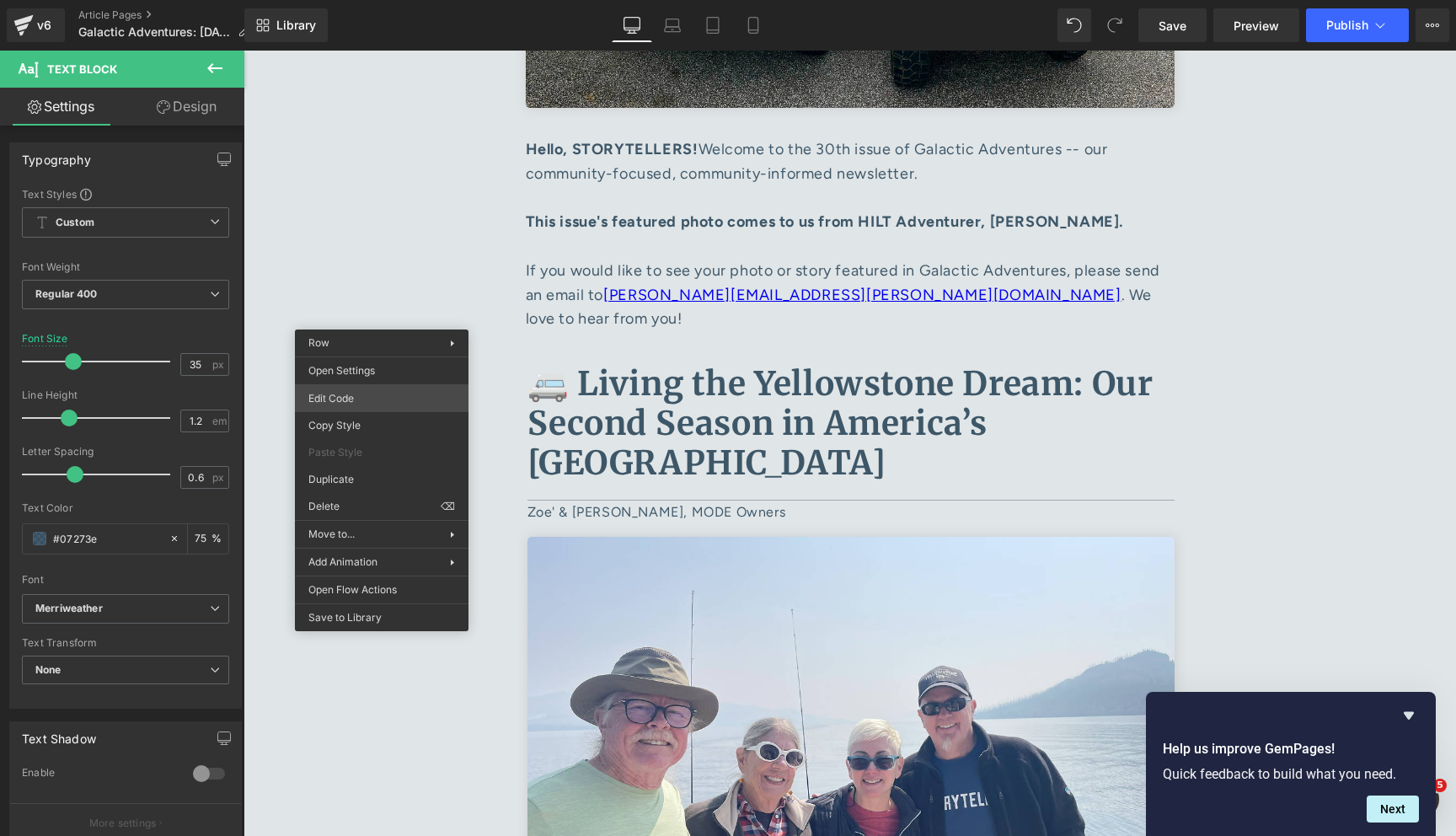
click at [388, 0] on div "You are previewing how the will restyle your page. You can not edit Elements in…" at bounding box center [728, 0] width 1456 height 0
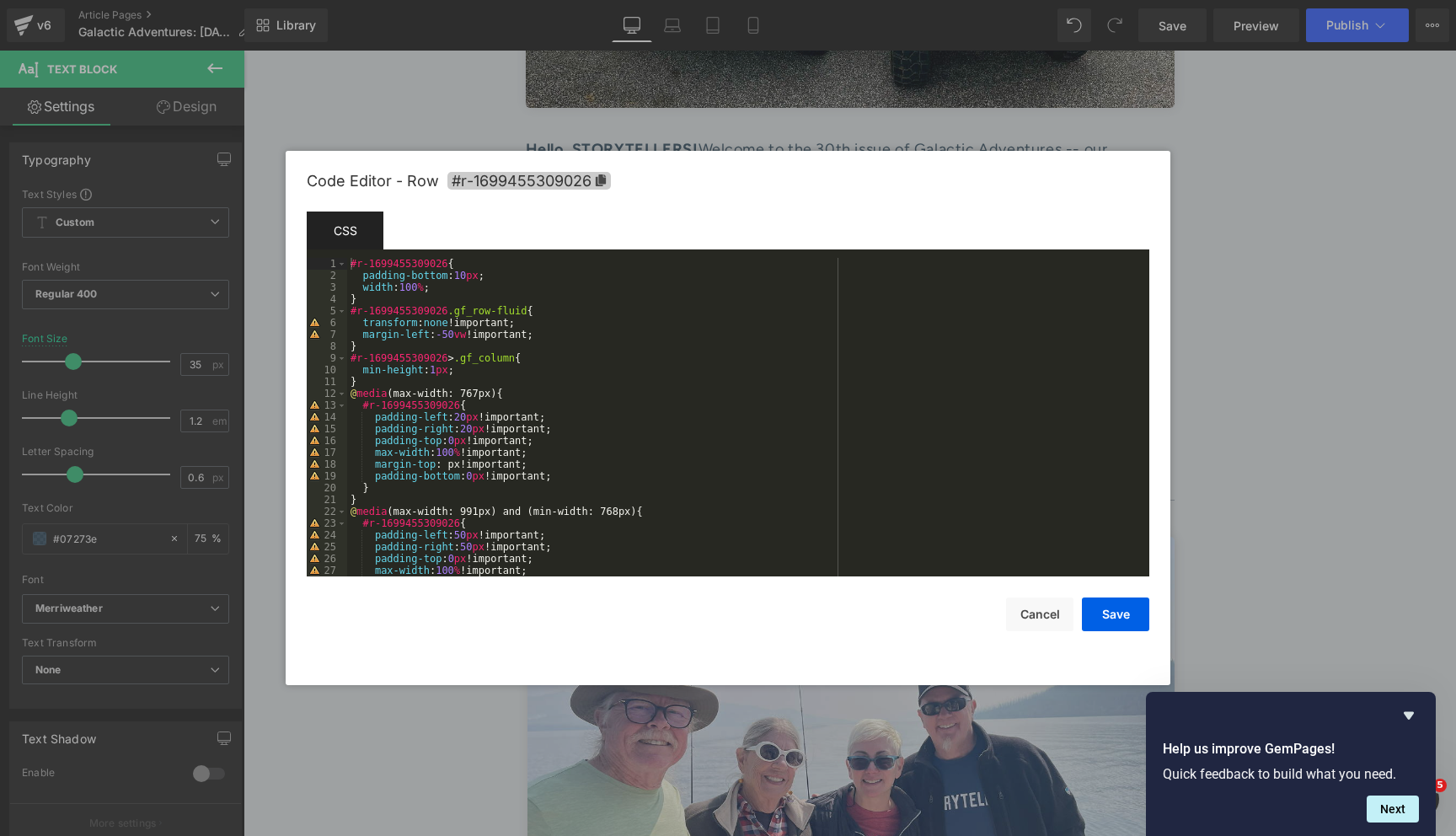
click at [599, 182] on icon at bounding box center [601, 179] width 10 height 12
click at [1026, 605] on button "Cancel" at bounding box center [1039, 613] width 68 height 33
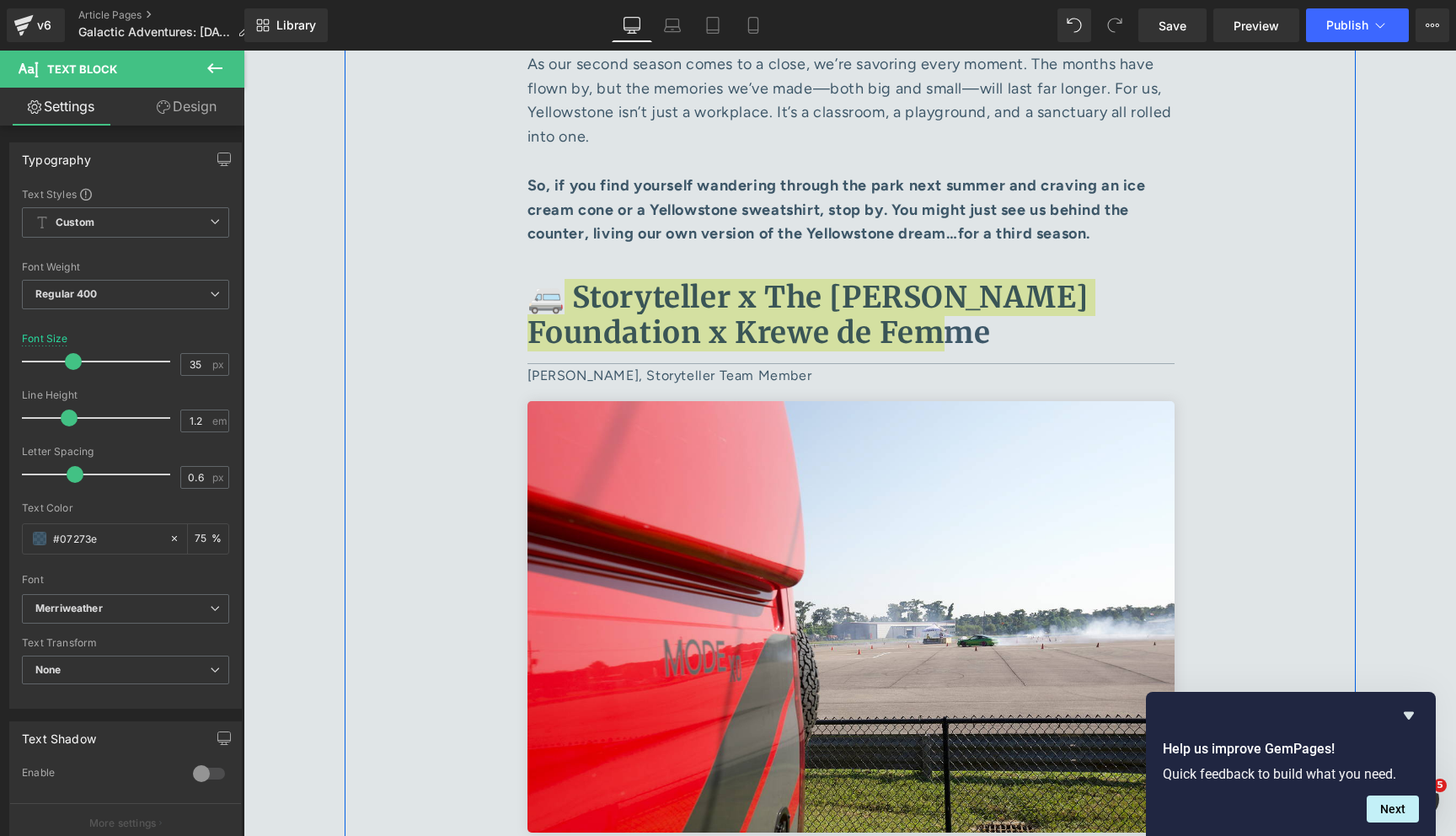
scroll to position [4856, 0]
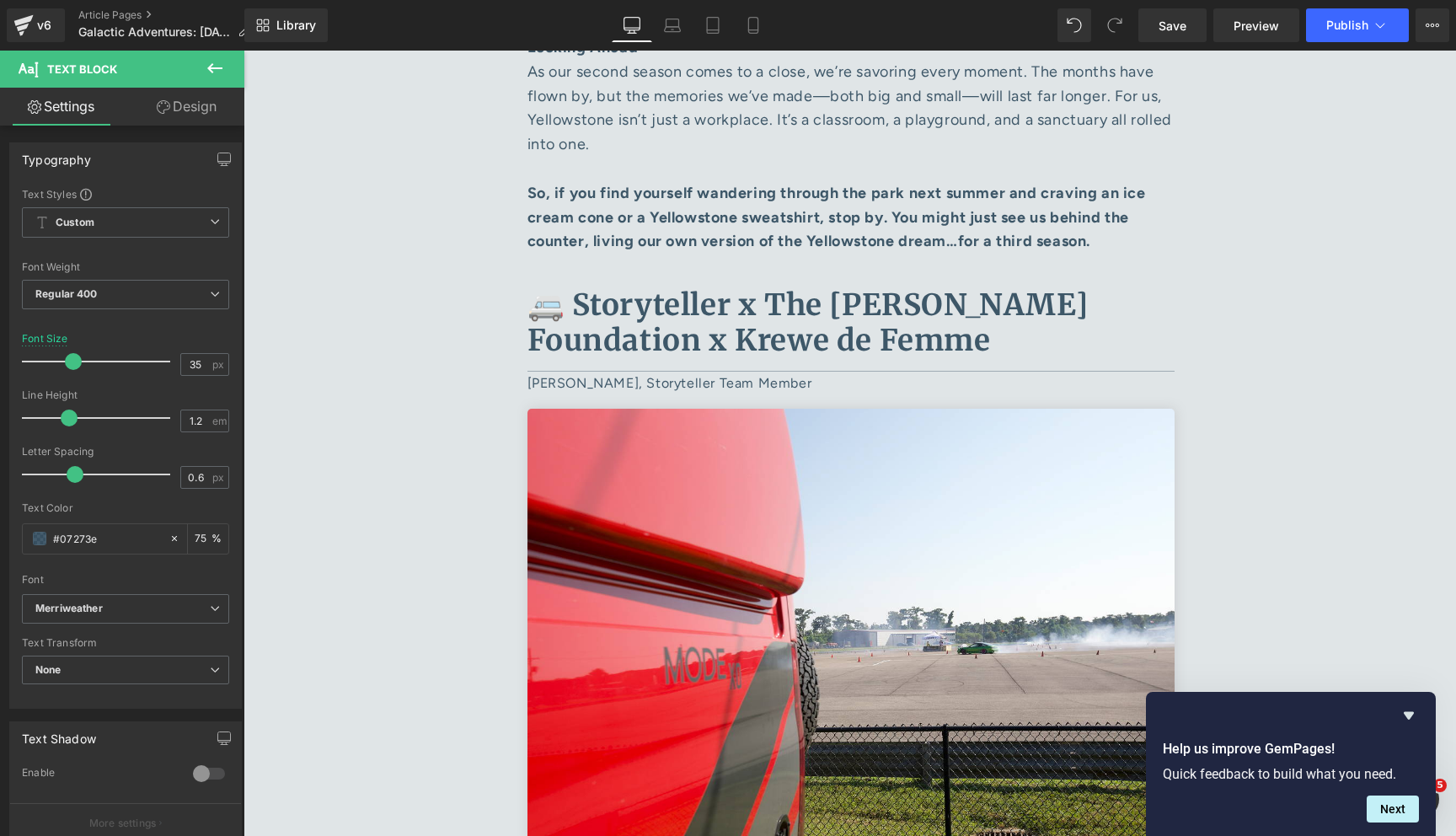
click at [303, 356] on div "Galactic Adventures Heading ISSUE 30 | [DATE] Heading Image Hello, STORYTELLERS…" at bounding box center [850, 513] width 1212 height 10419
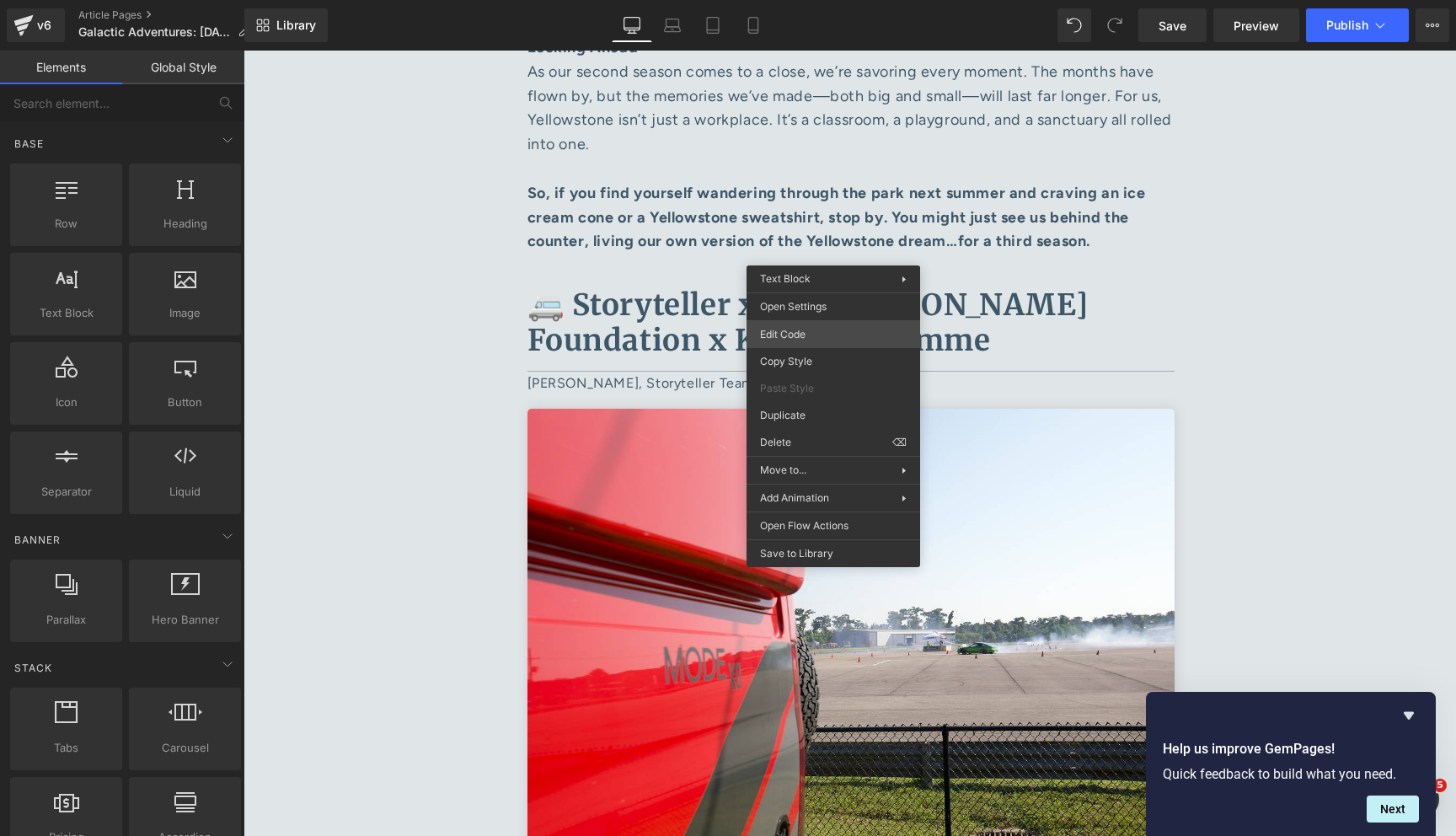
click at [806, 0] on div "You are previewing how the will restyle your page. You can not edit Elements in…" at bounding box center [728, 0] width 1456 height 0
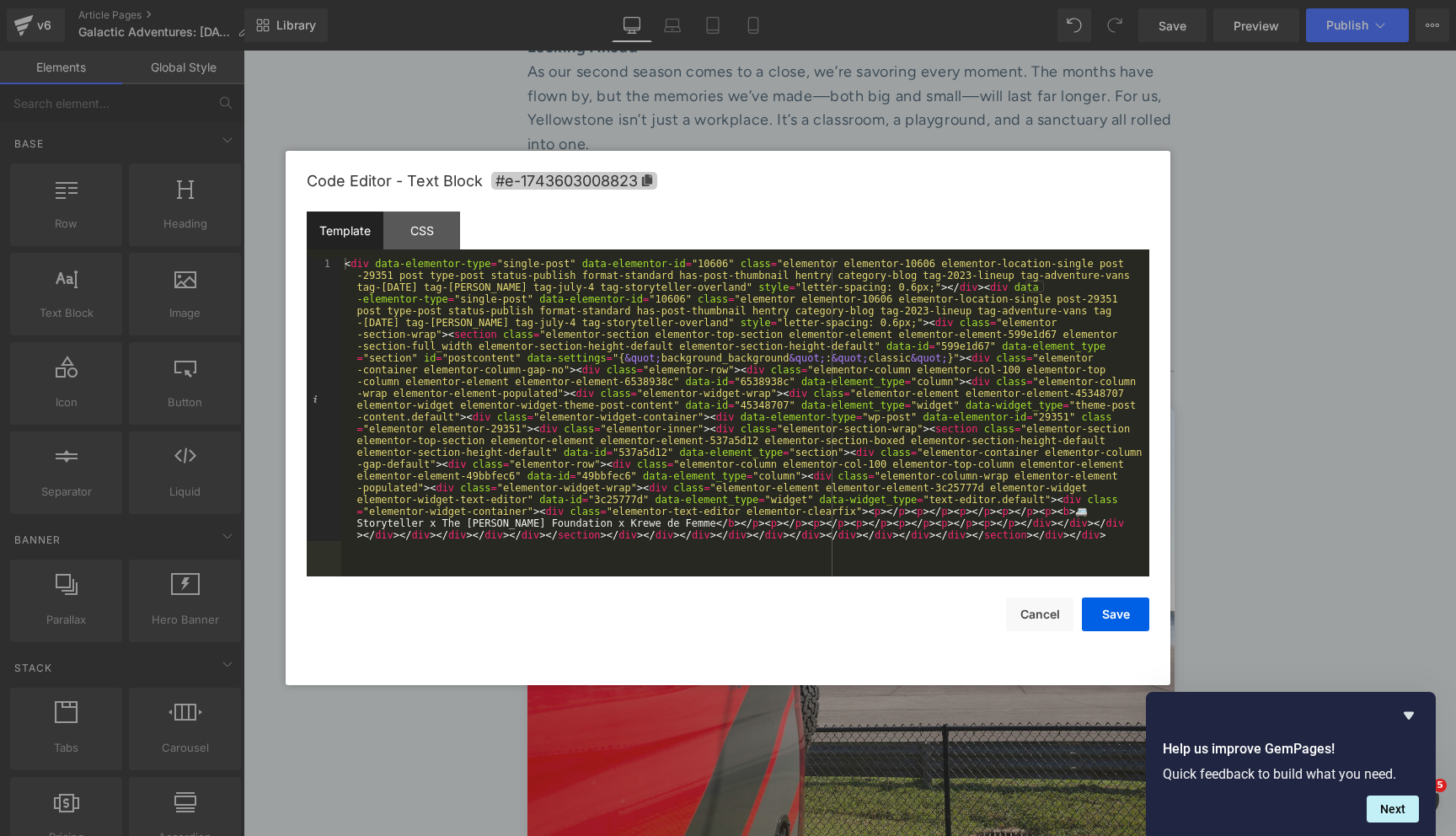
click at [650, 181] on icon at bounding box center [647, 179] width 10 height 12
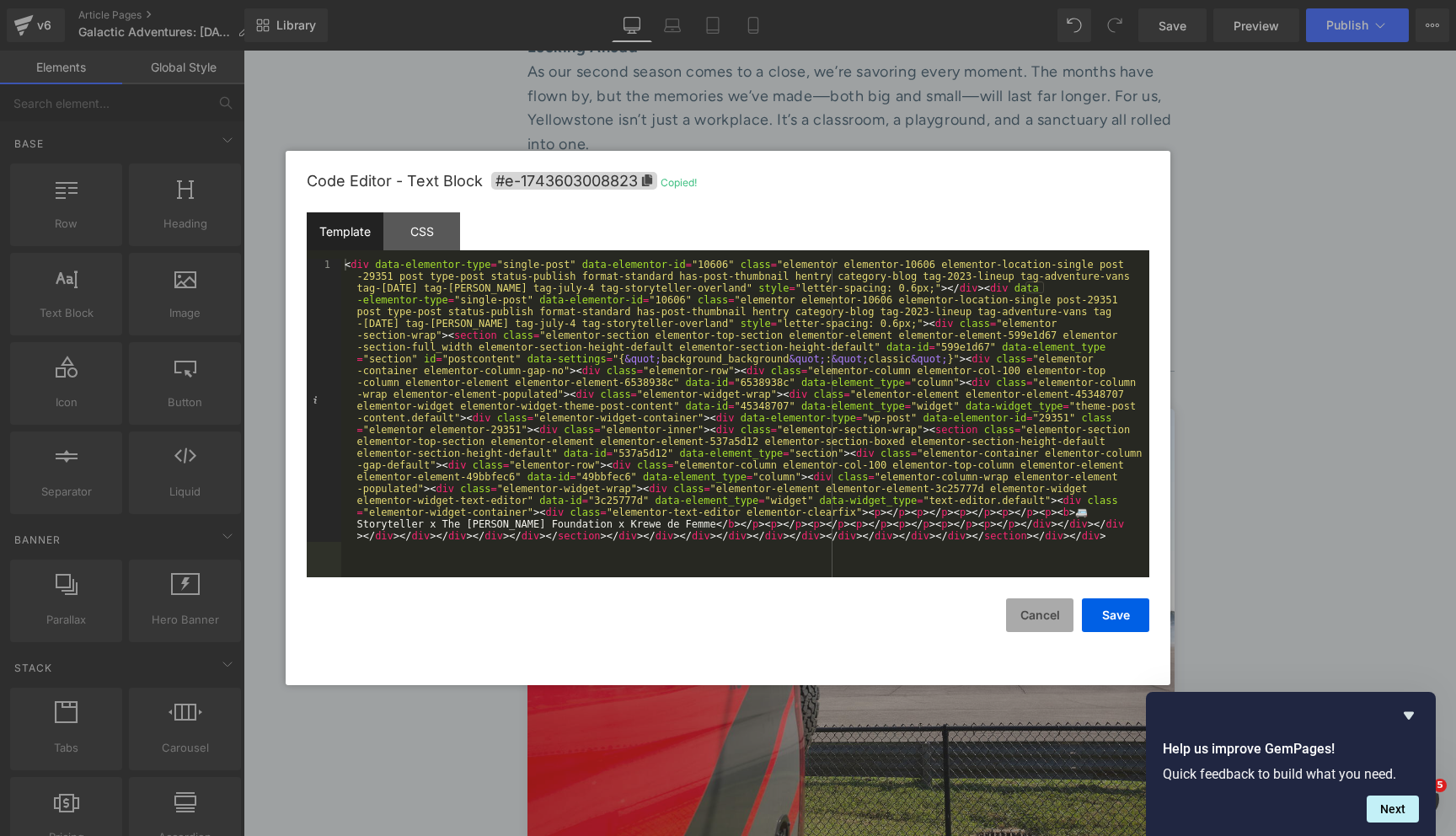
click at [1023, 610] on button "Cancel" at bounding box center [1039, 614] width 68 height 33
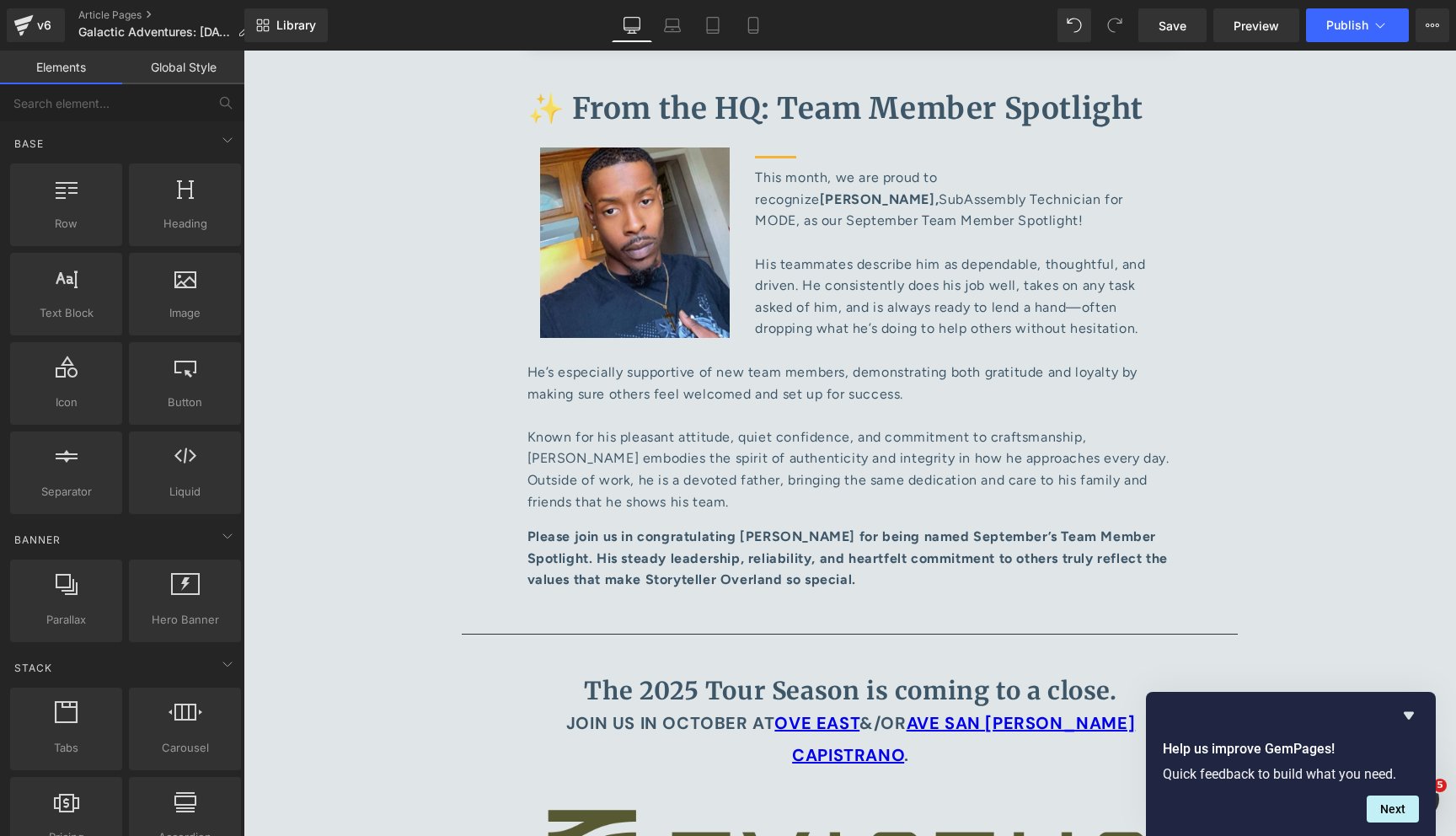
scroll to position [7283, 0]
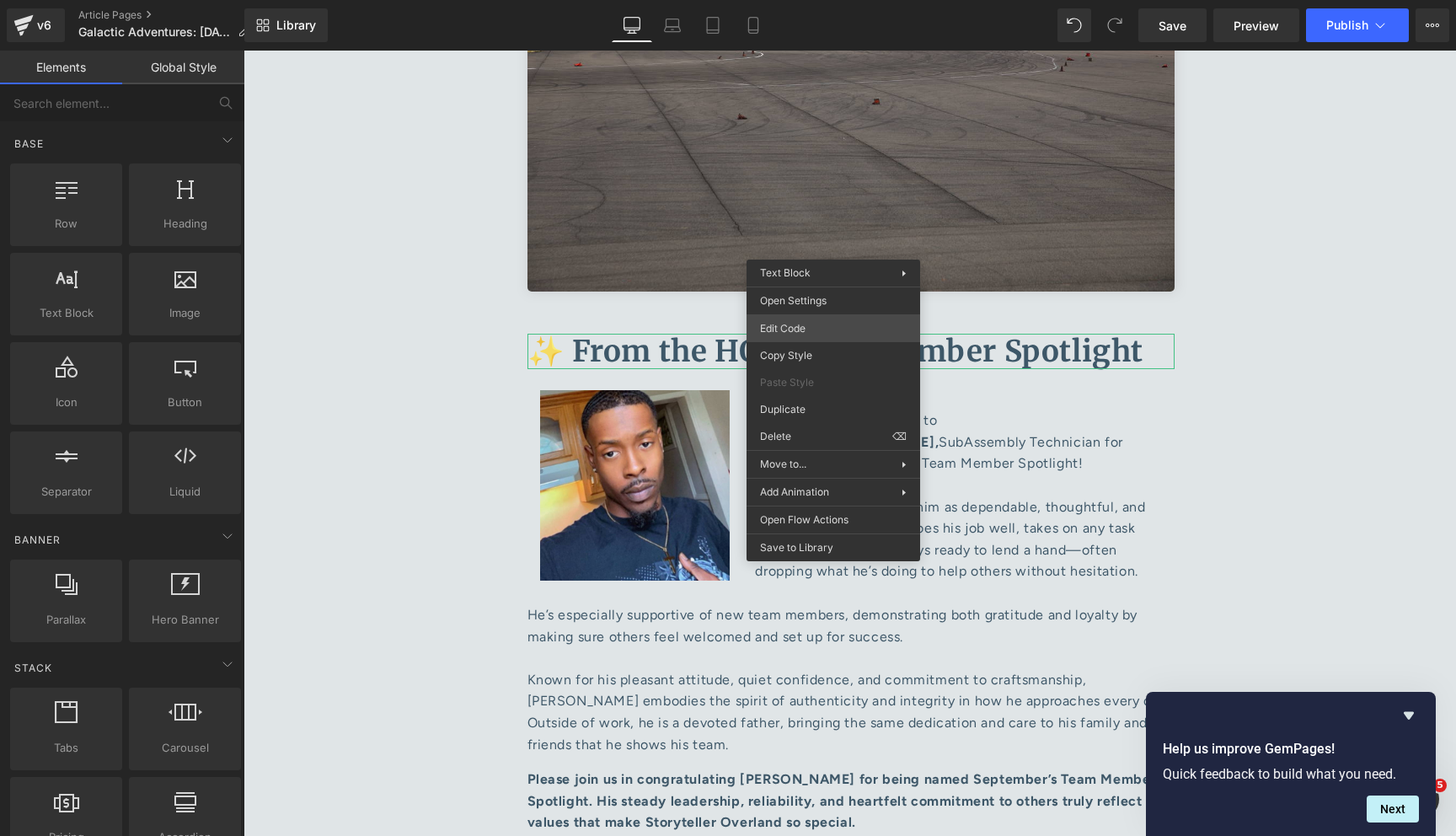
click at [834, 0] on div "You are previewing how the will restyle your page. You can not edit Elements in…" at bounding box center [728, 0] width 1456 height 0
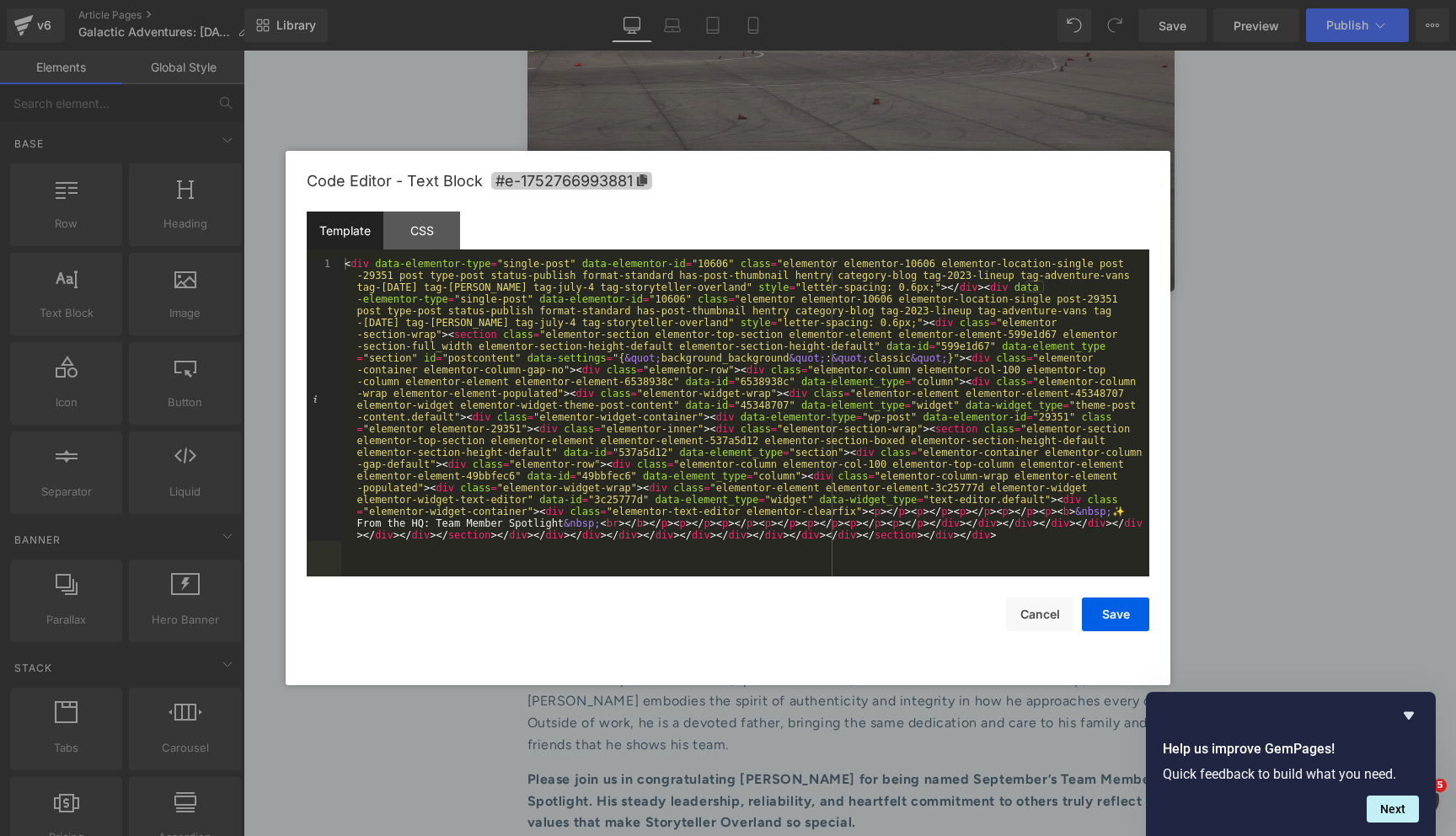
click at [638, 173] on span "#e-1752766993881" at bounding box center [572, 181] width 161 height 18
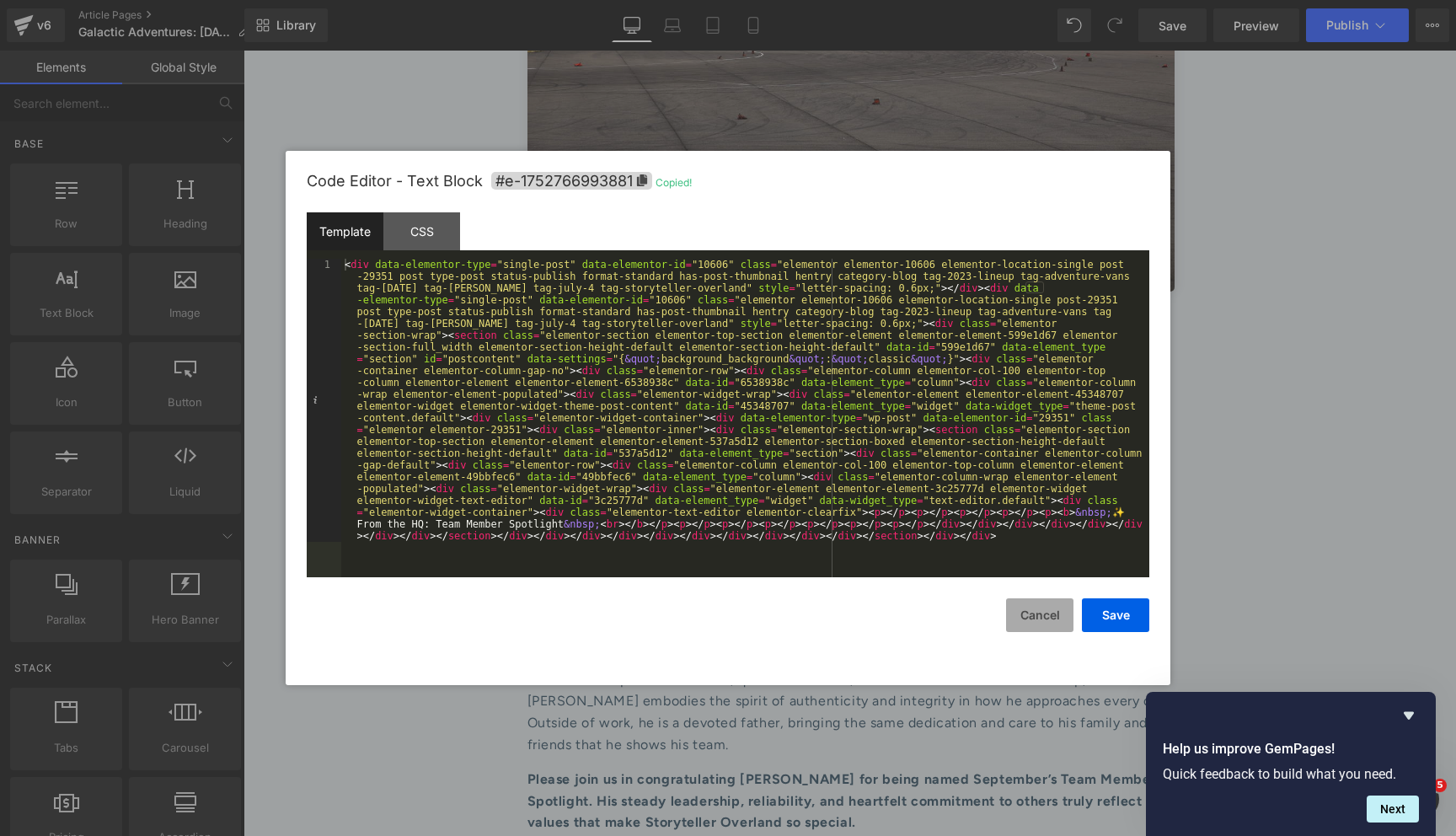
click at [1029, 620] on button "Cancel" at bounding box center [1039, 614] width 68 height 33
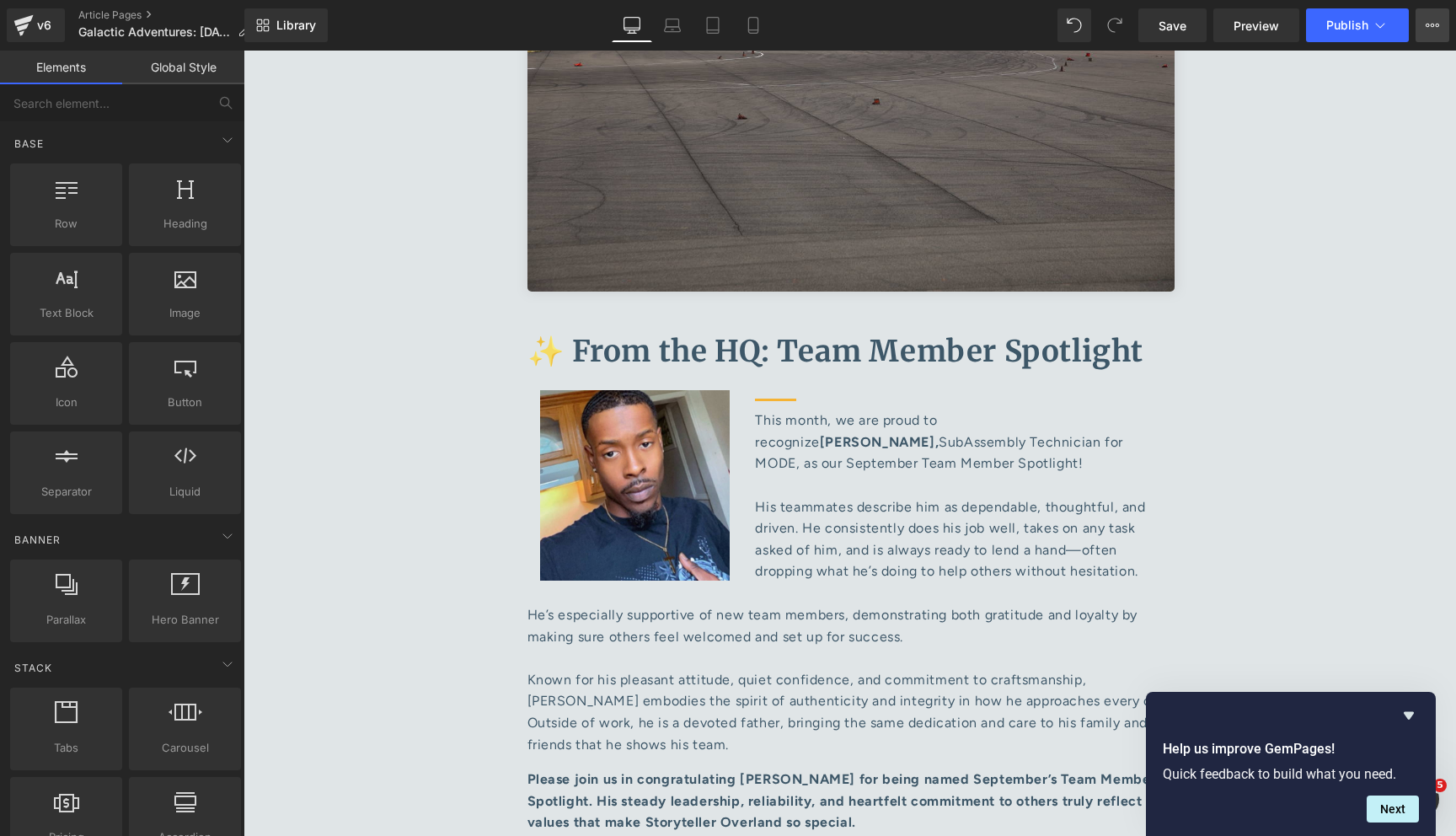
click at [1429, 26] on icon at bounding box center [1428, 25] width 5 height 4
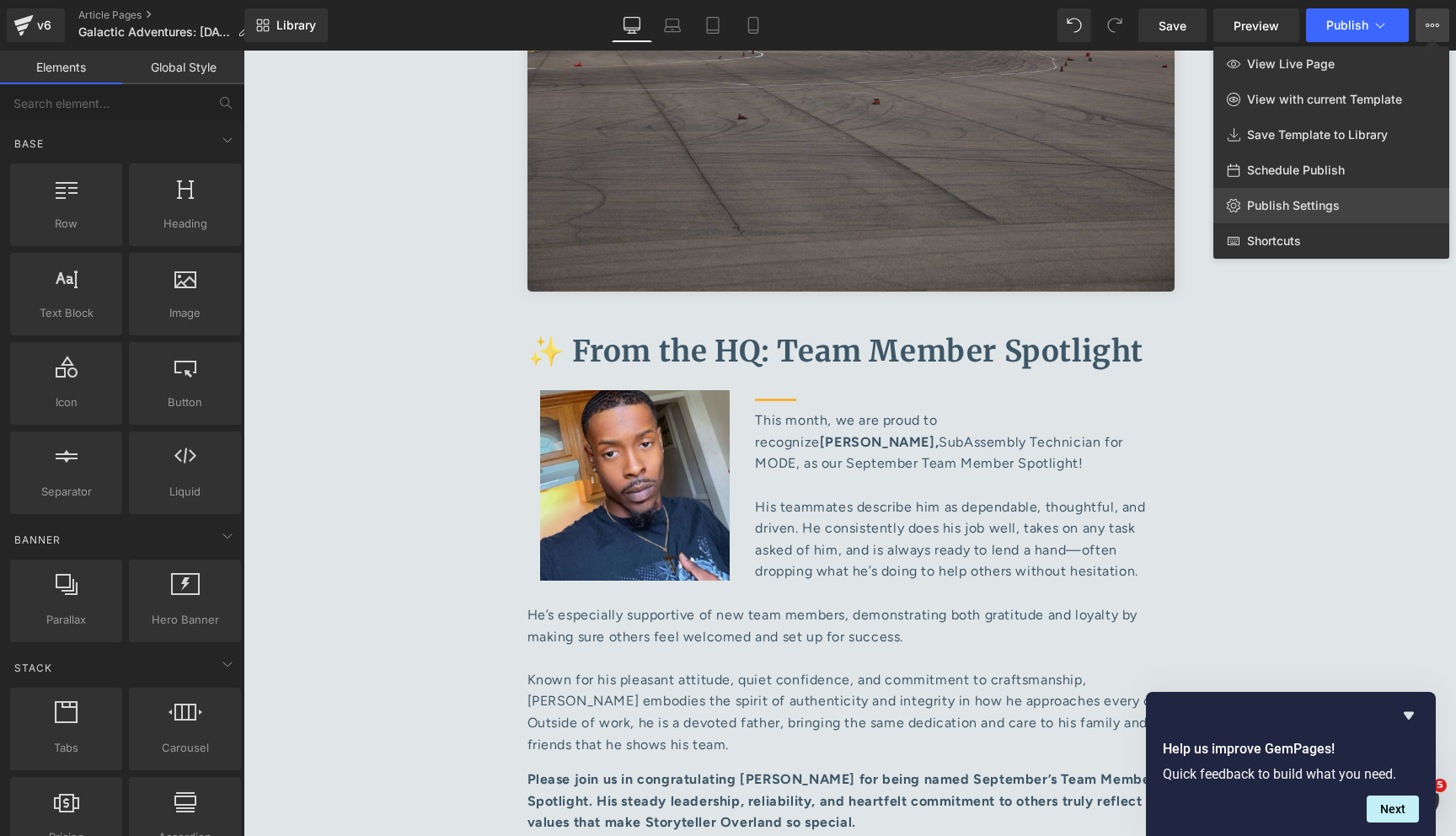
click at [1326, 201] on span "Publish Settings" at bounding box center [1294, 206] width 93 height 15
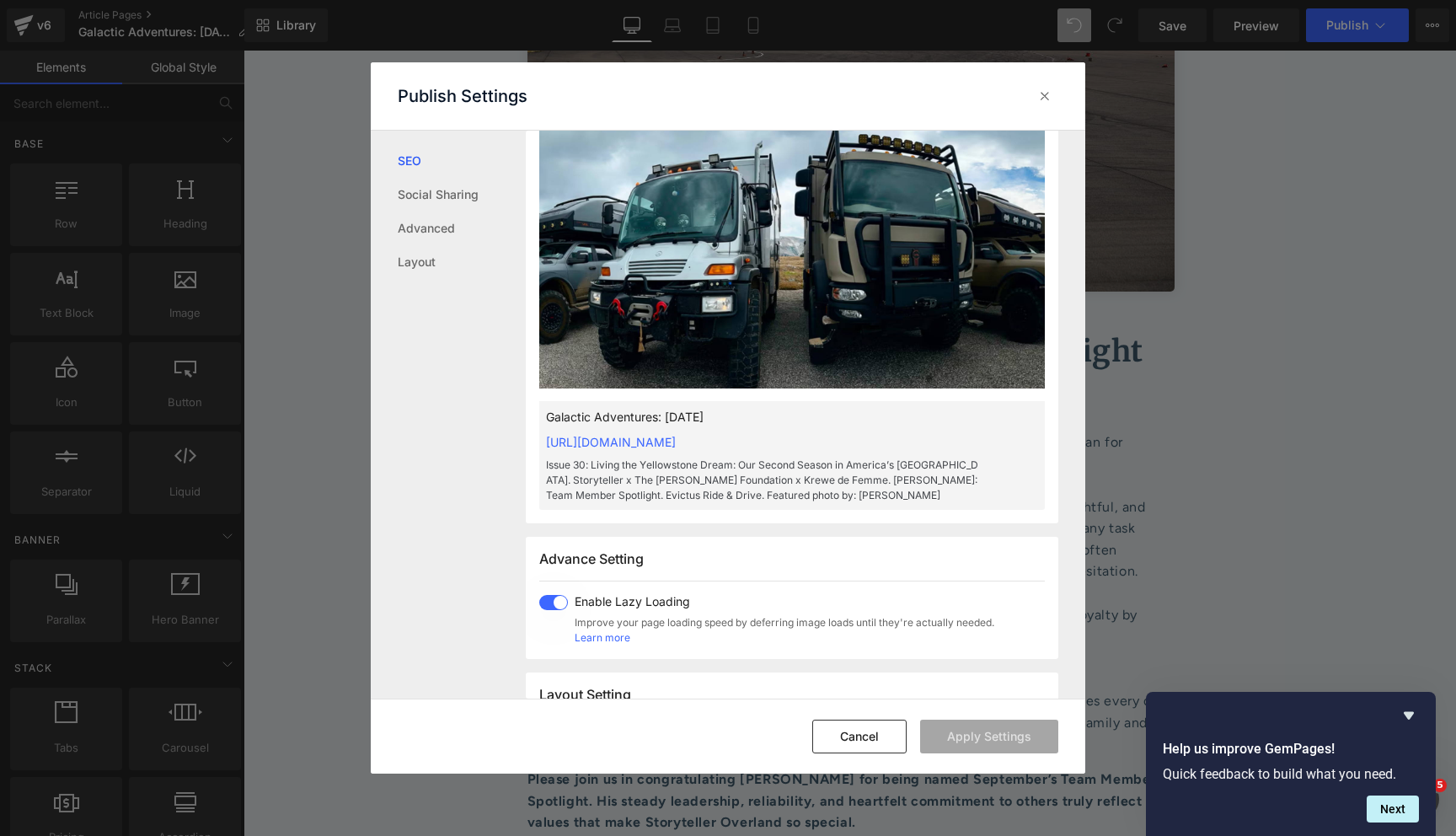
scroll to position [0, 0]
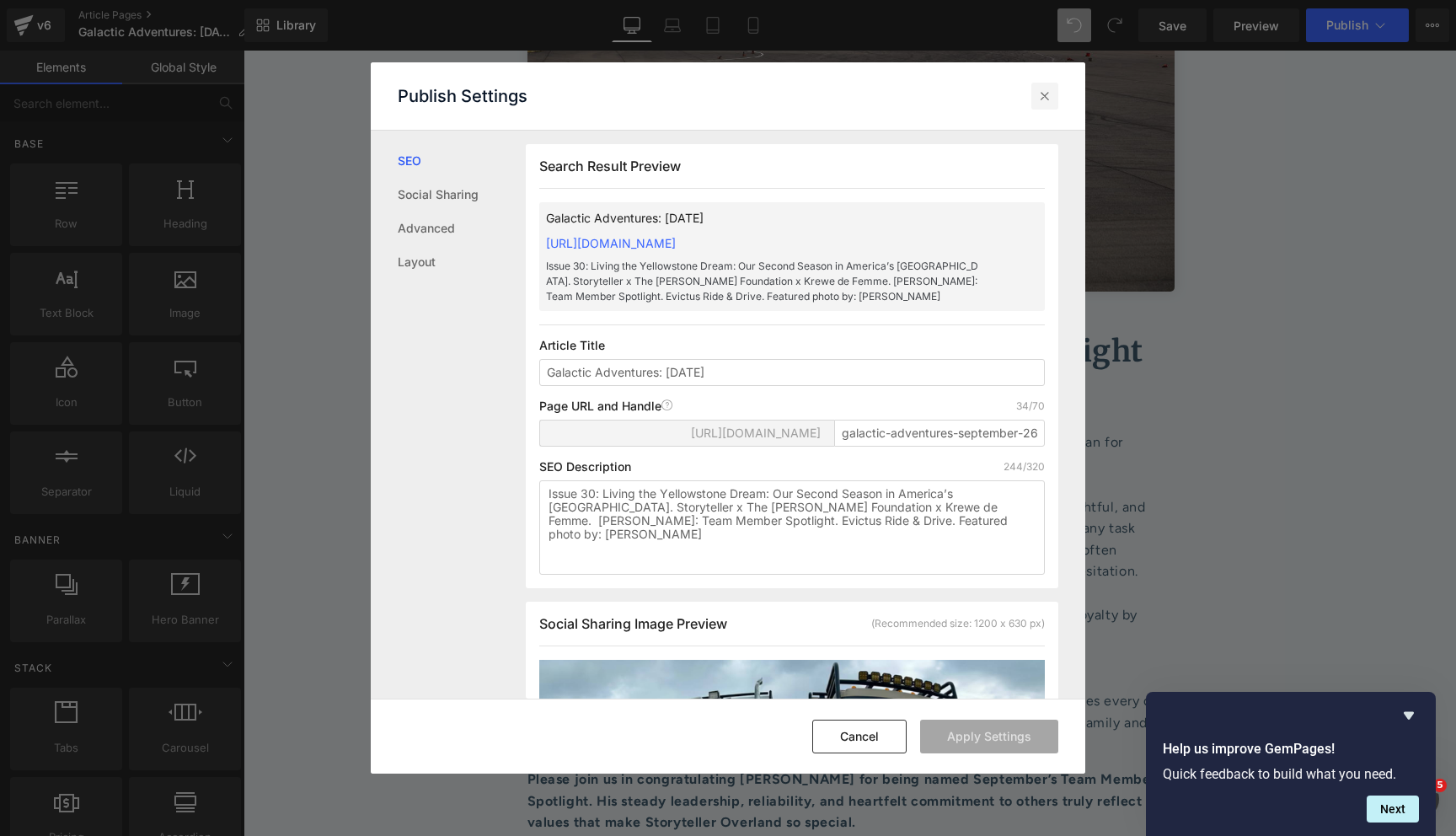
click at [1035, 103] on div at bounding box center [1046, 96] width 27 height 27
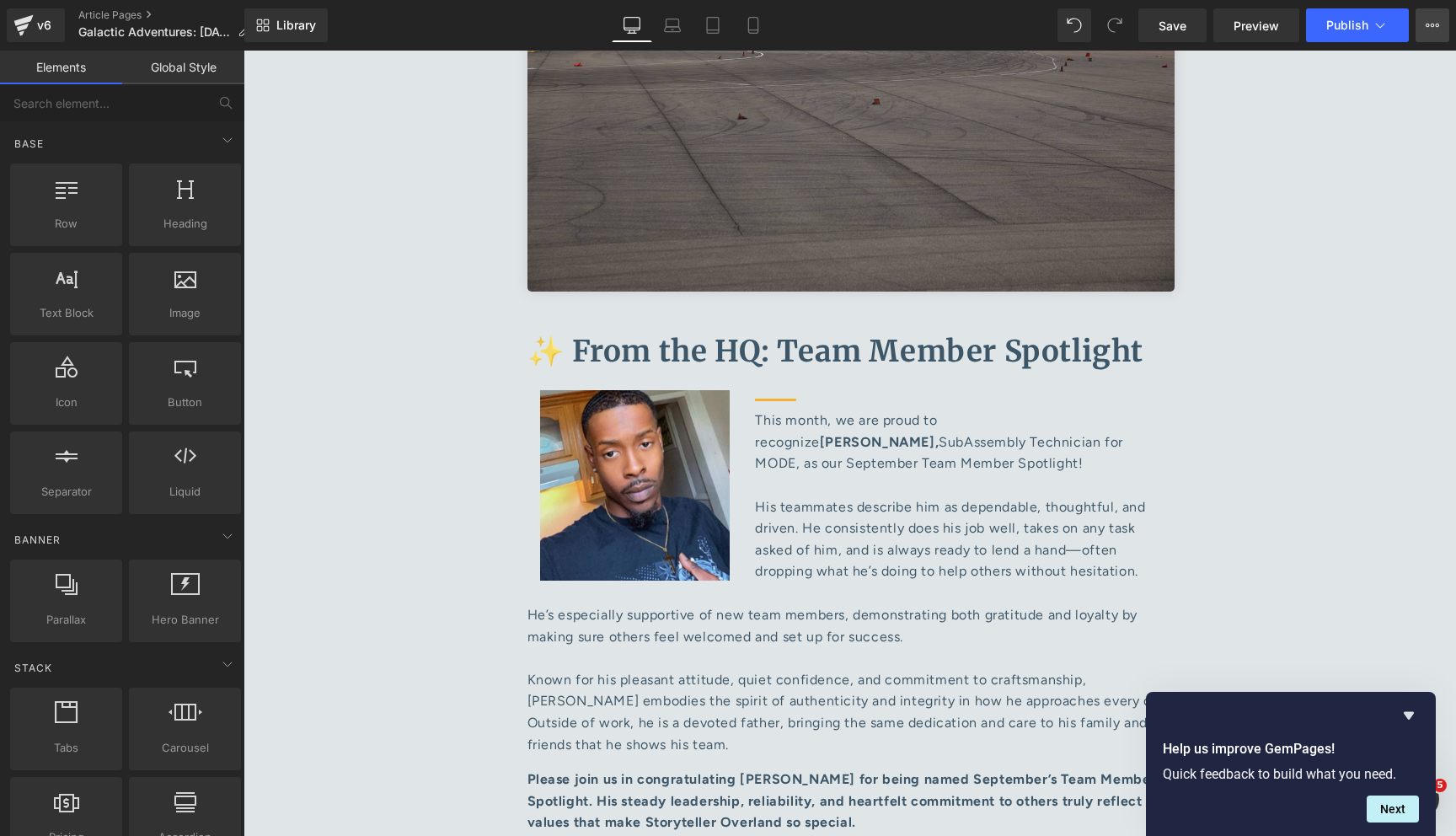
click at [1436, 24] on icon at bounding box center [1438, 25] width 5 height 4
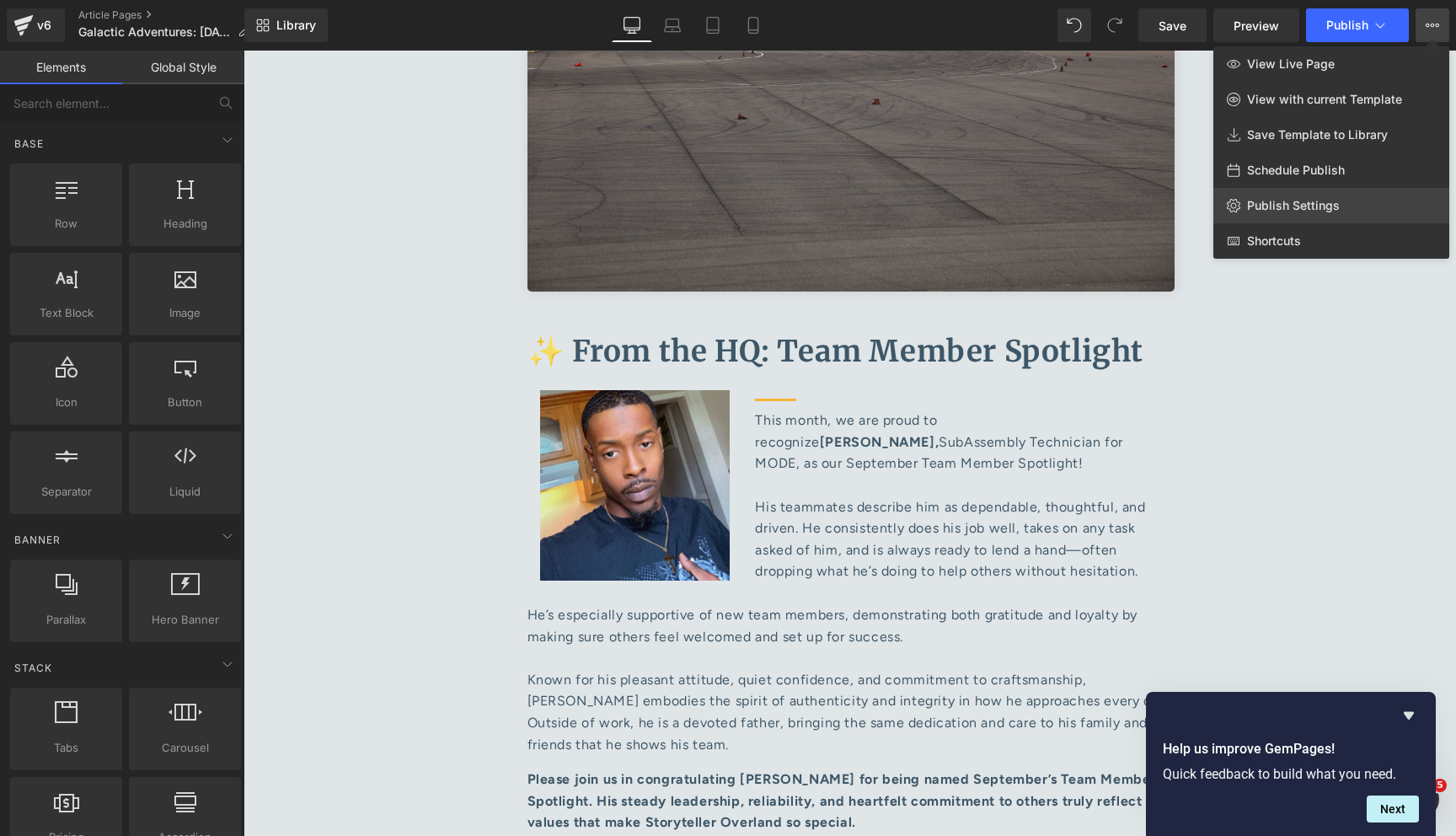
click at [1337, 215] on link "Publish Settings" at bounding box center [1332, 205] width 236 height 35
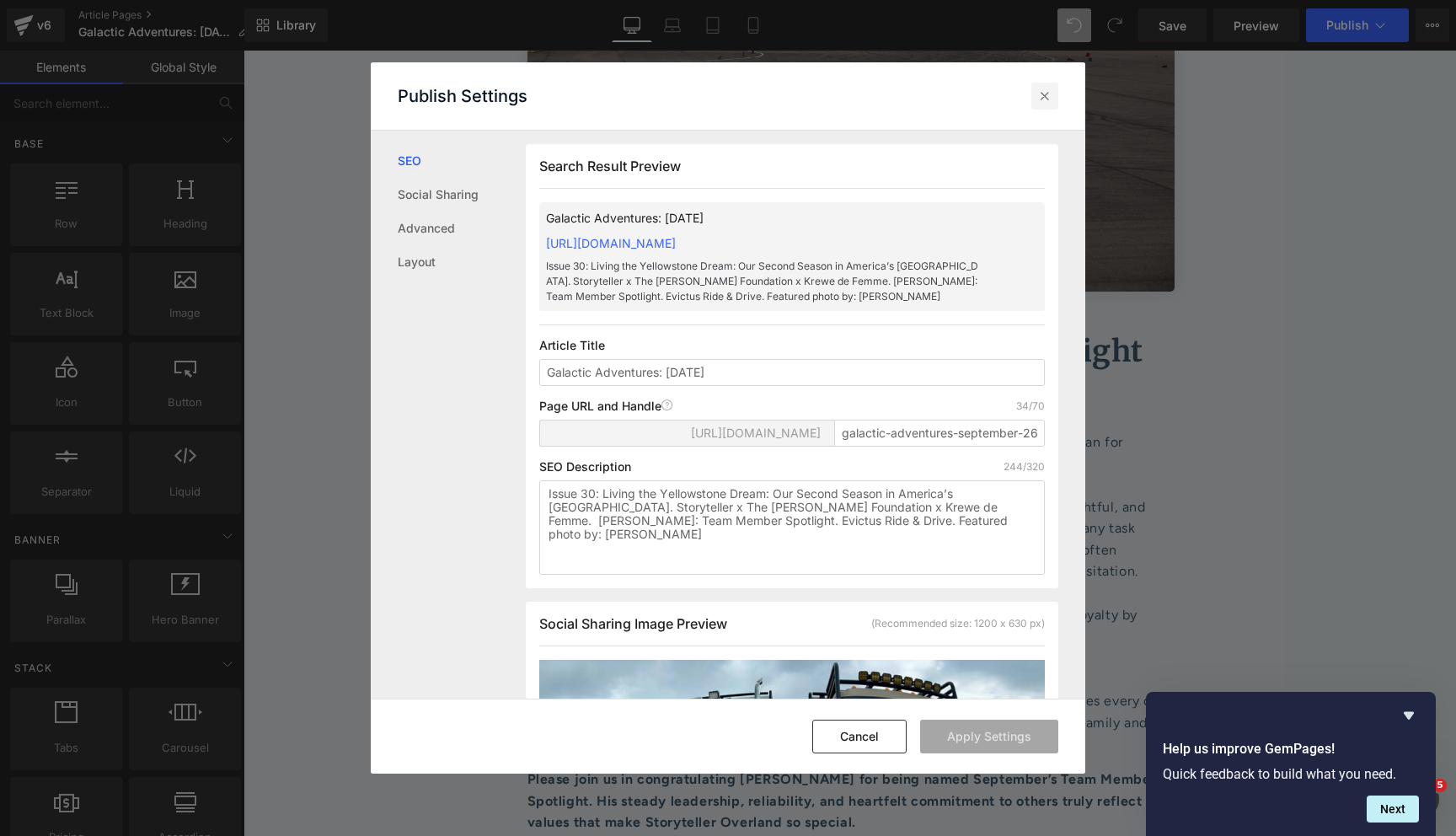
click at [1044, 101] on icon at bounding box center [1045, 96] width 17 height 17
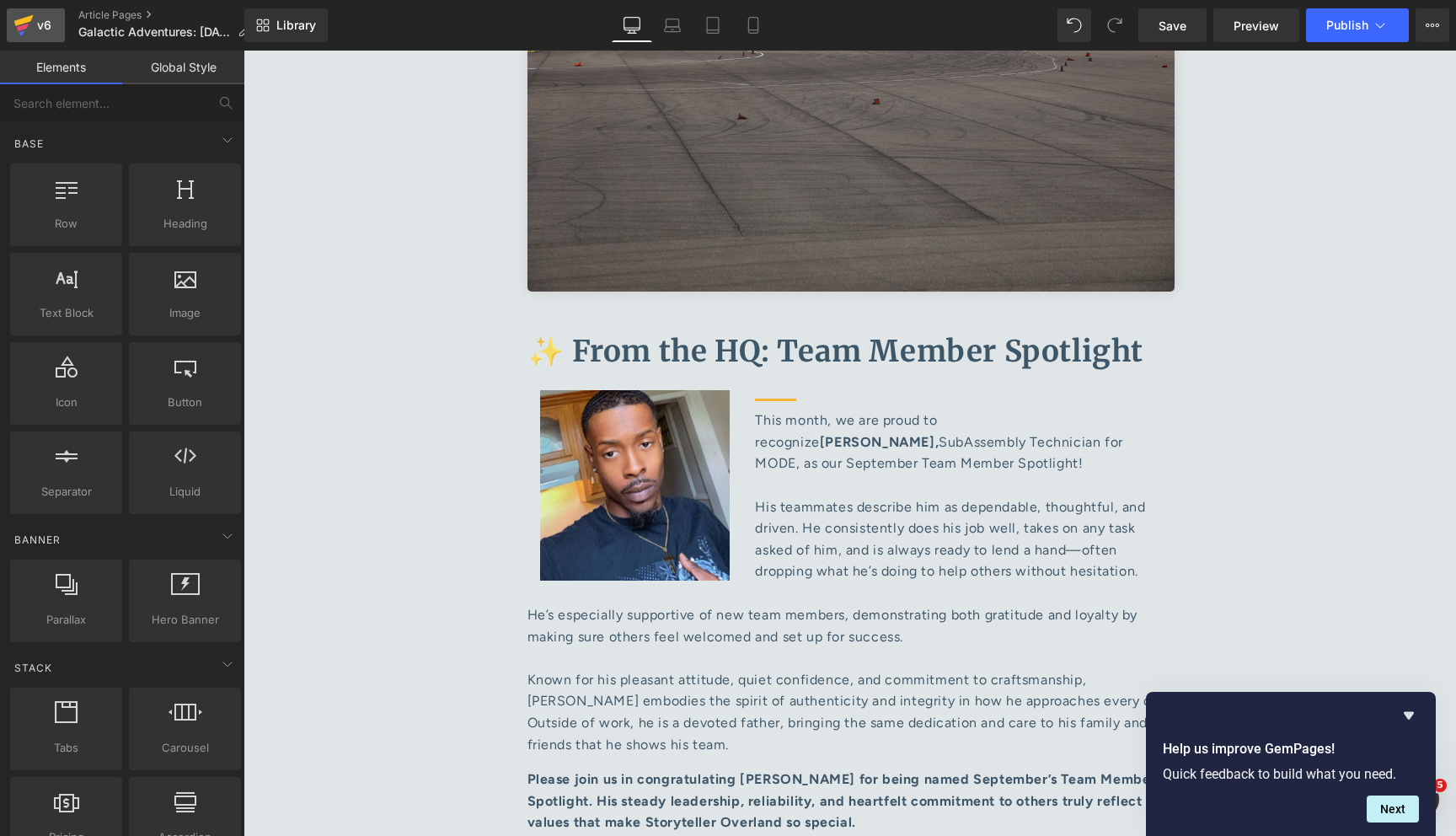
click at [27, 32] on icon at bounding box center [23, 25] width 20 height 42
